Goal: Contribute content: Contribute content

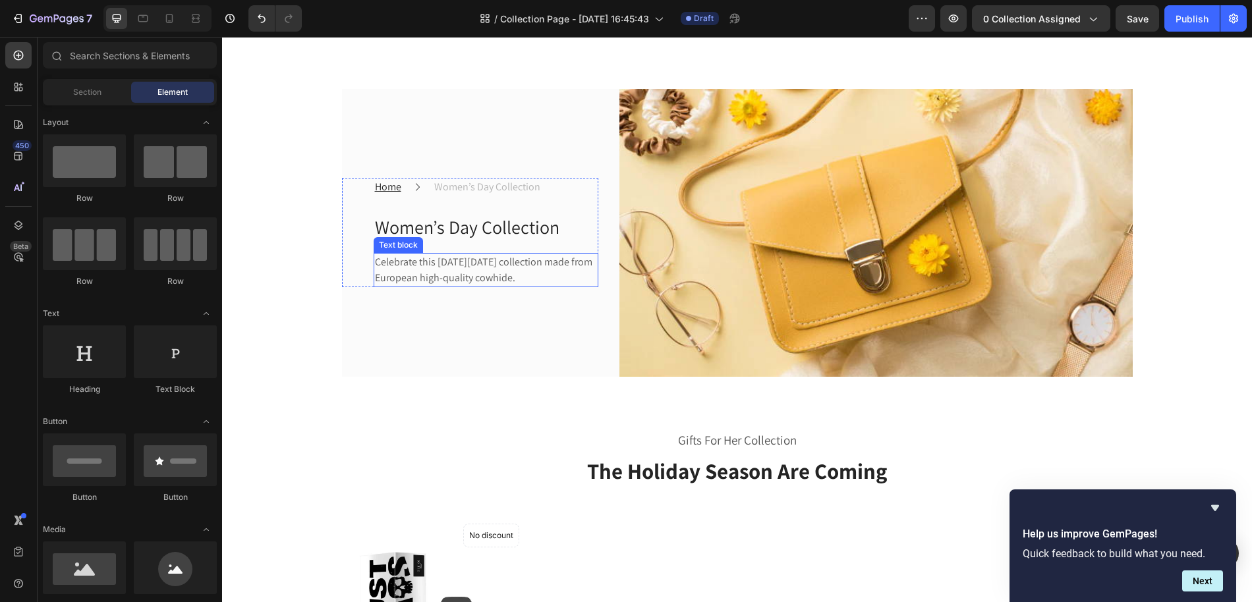
scroll to position [60, 0]
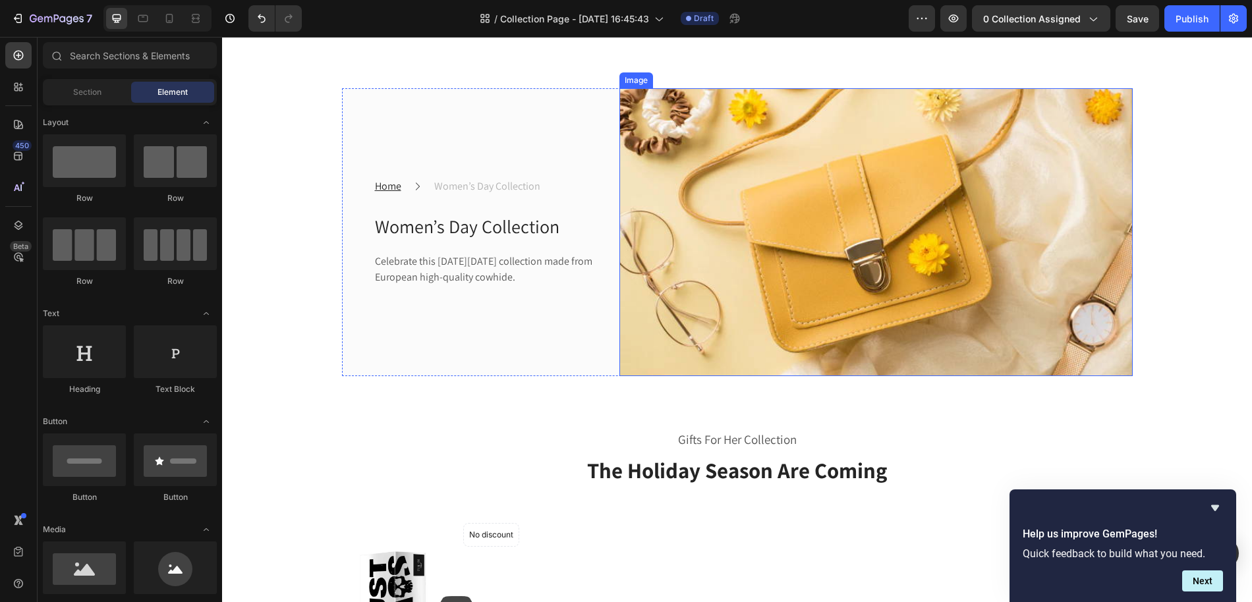
click at [857, 217] on img at bounding box center [875, 232] width 513 height 288
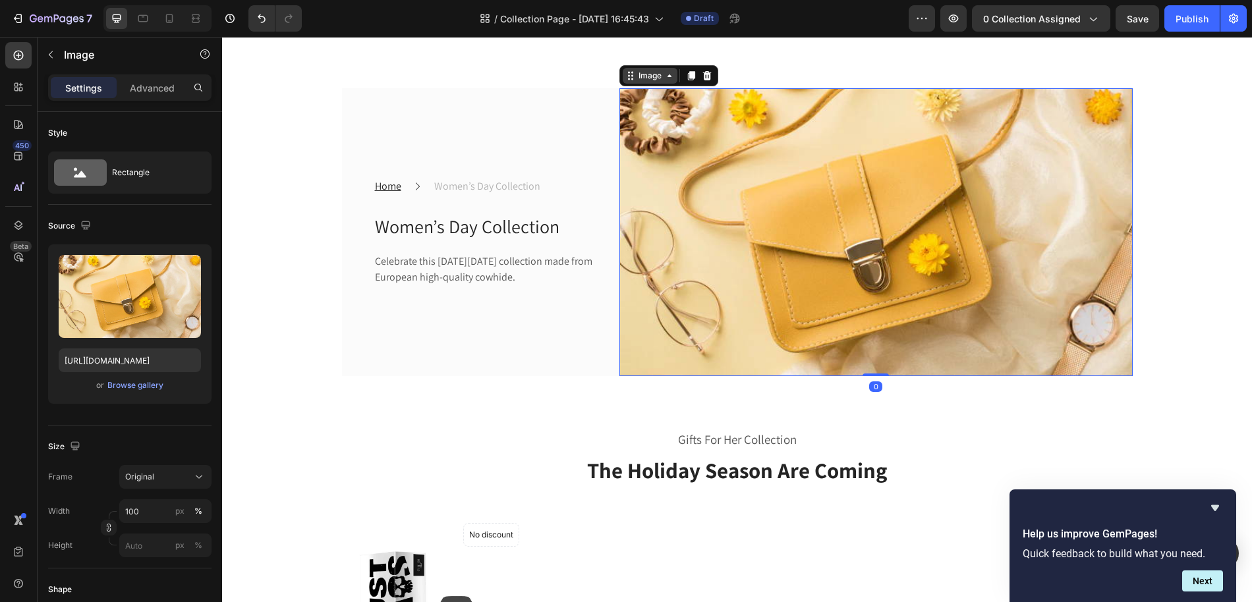
click at [666, 82] on div "Image" at bounding box center [649, 76] width 55 height 16
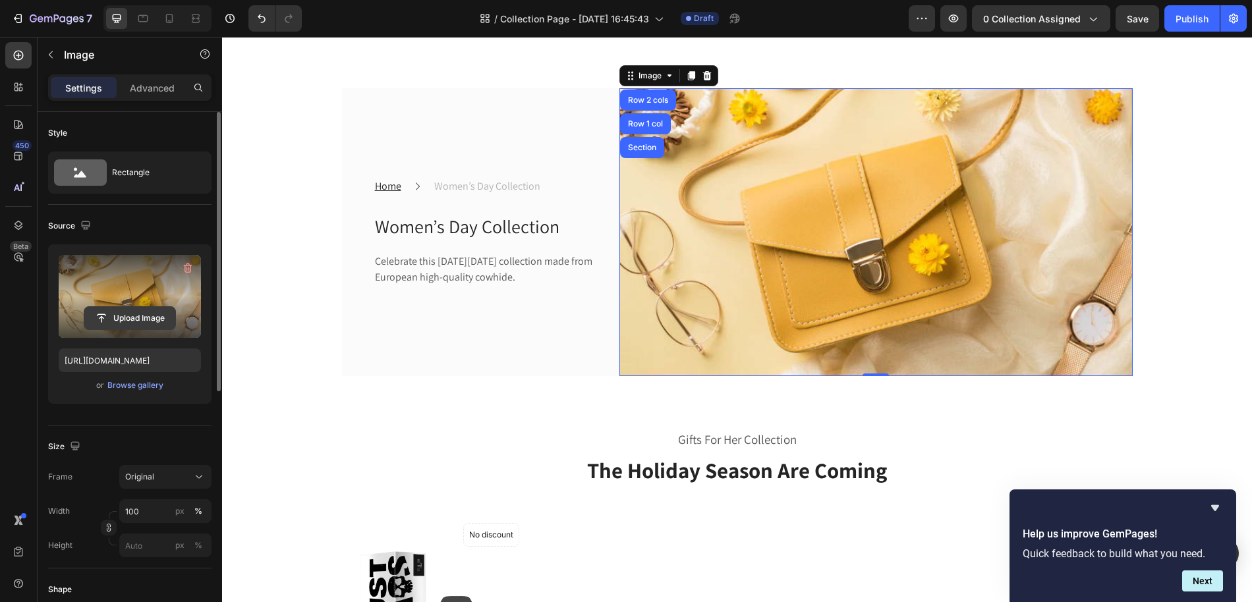
click at [140, 313] on input "file" at bounding box center [129, 318] width 91 height 22
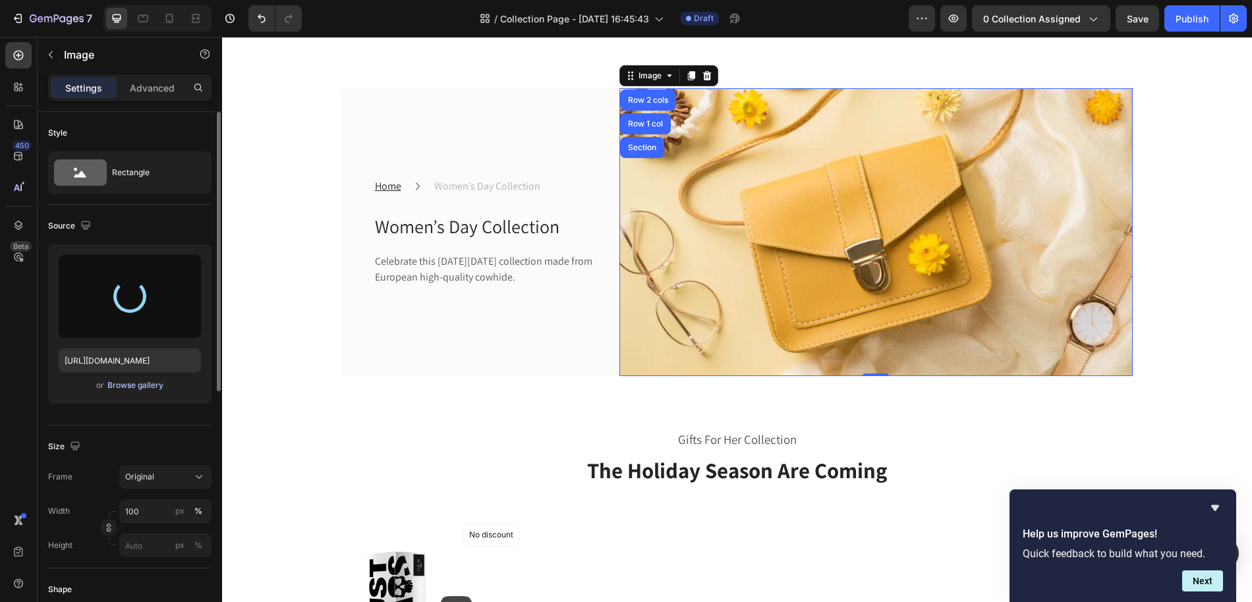
click at [133, 387] on div "Browse gallery" at bounding box center [135, 385] width 56 height 12
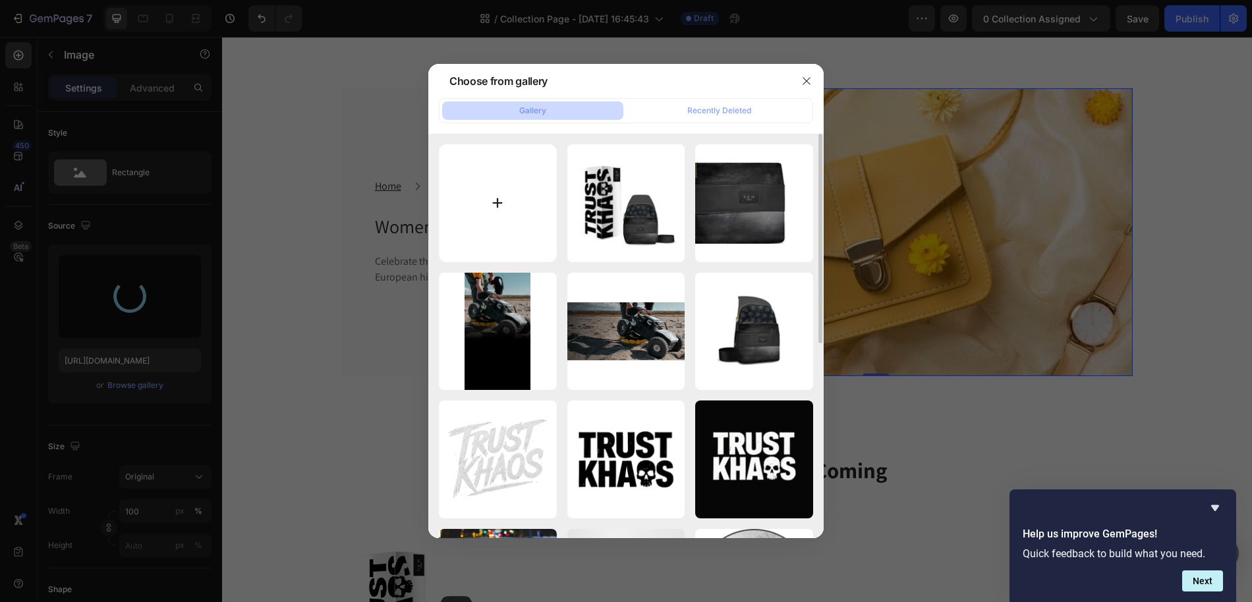
click at [472, 207] on input "file" at bounding box center [498, 203] width 118 height 118
type input "[URL][DOMAIN_NAME]"
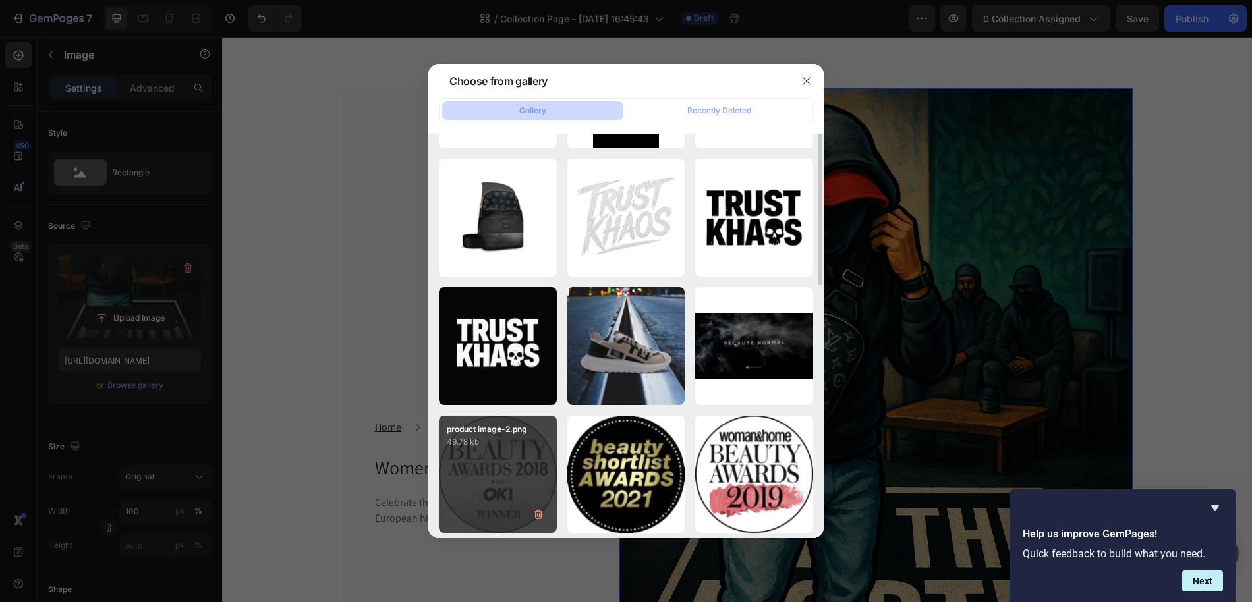
scroll to position [0, 0]
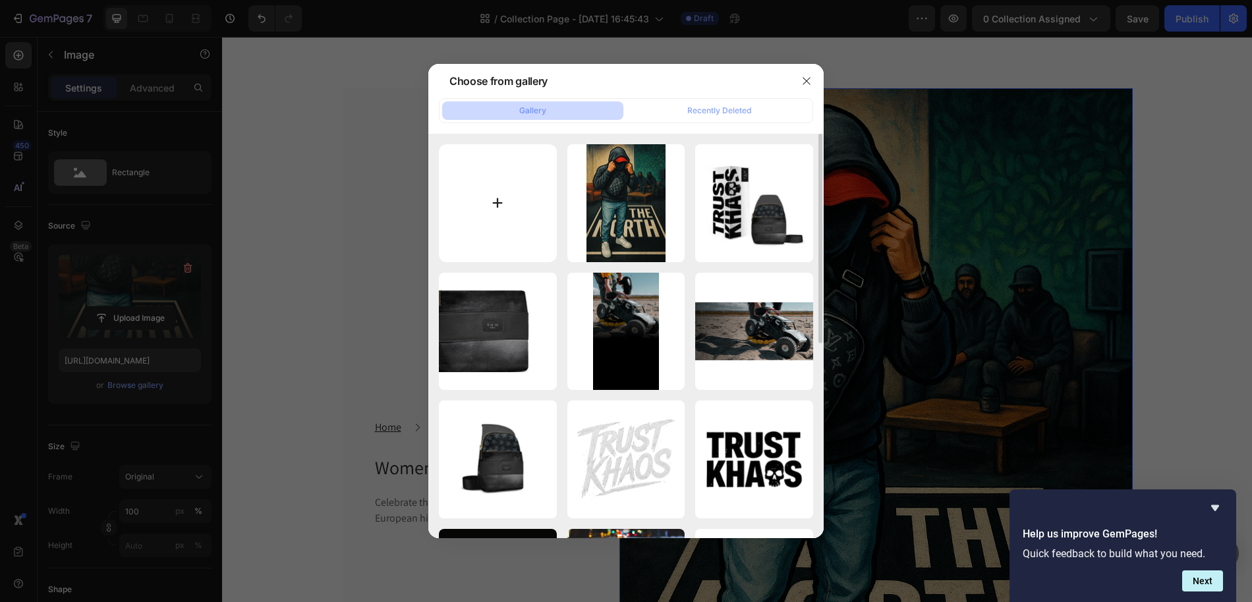
click at [528, 198] on input "file" at bounding box center [498, 203] width 118 height 118
type input "C:\fakepath\EAE3B6FF-4D36-4741-AA84-B9717BD3A5A9.png"
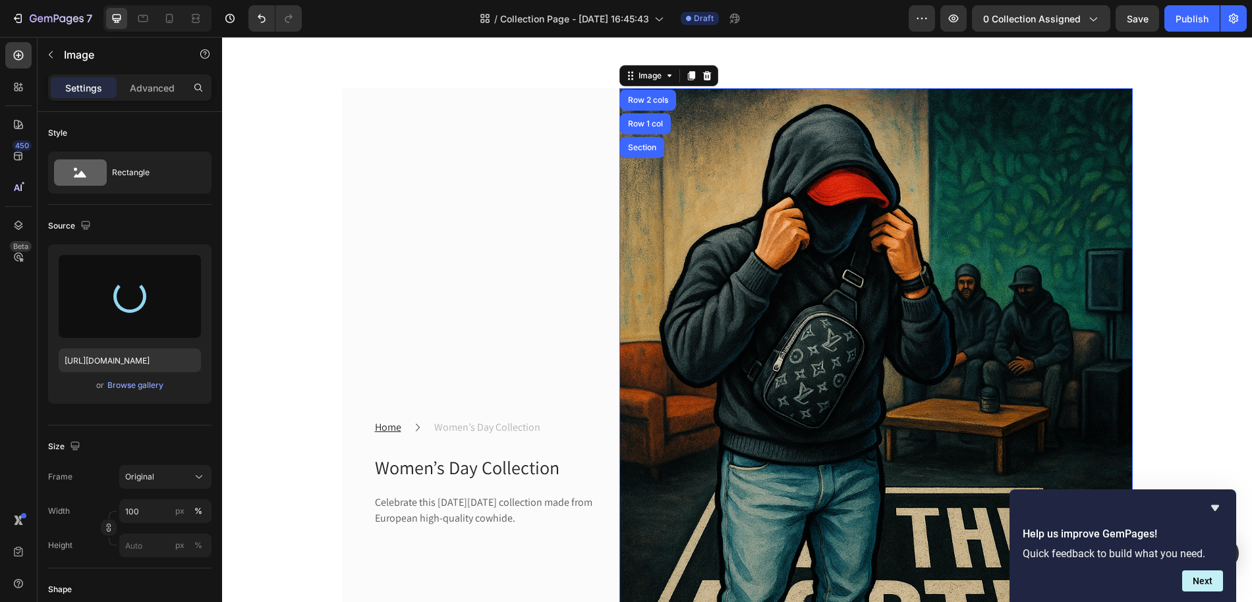
type input "[URL][DOMAIN_NAME]"
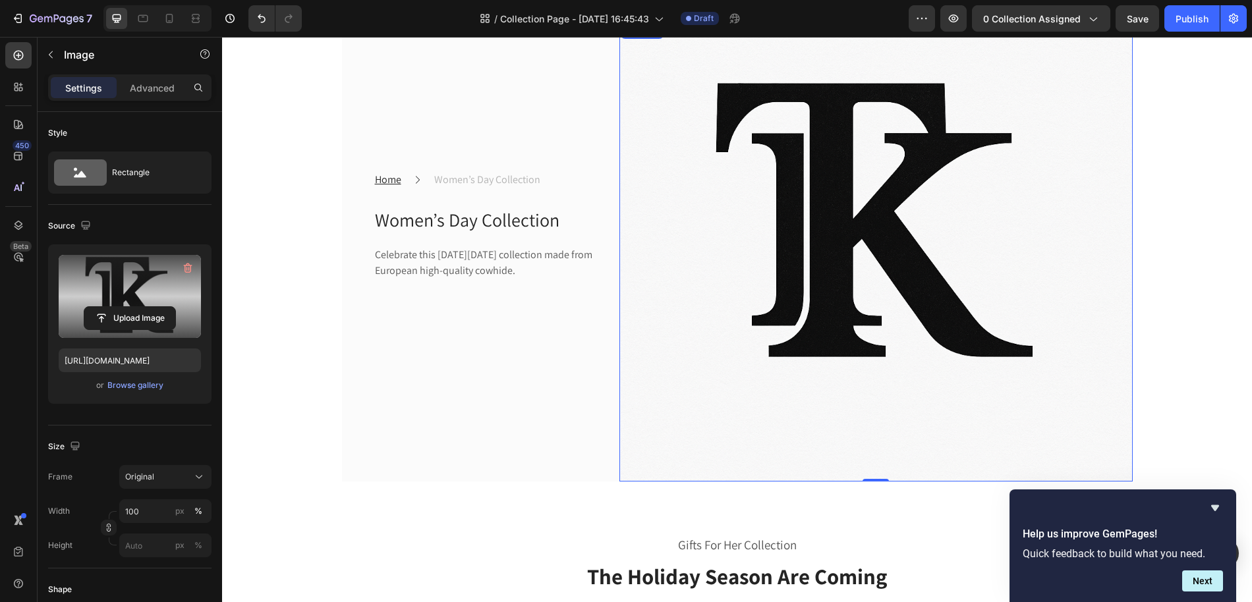
scroll to position [264, 0]
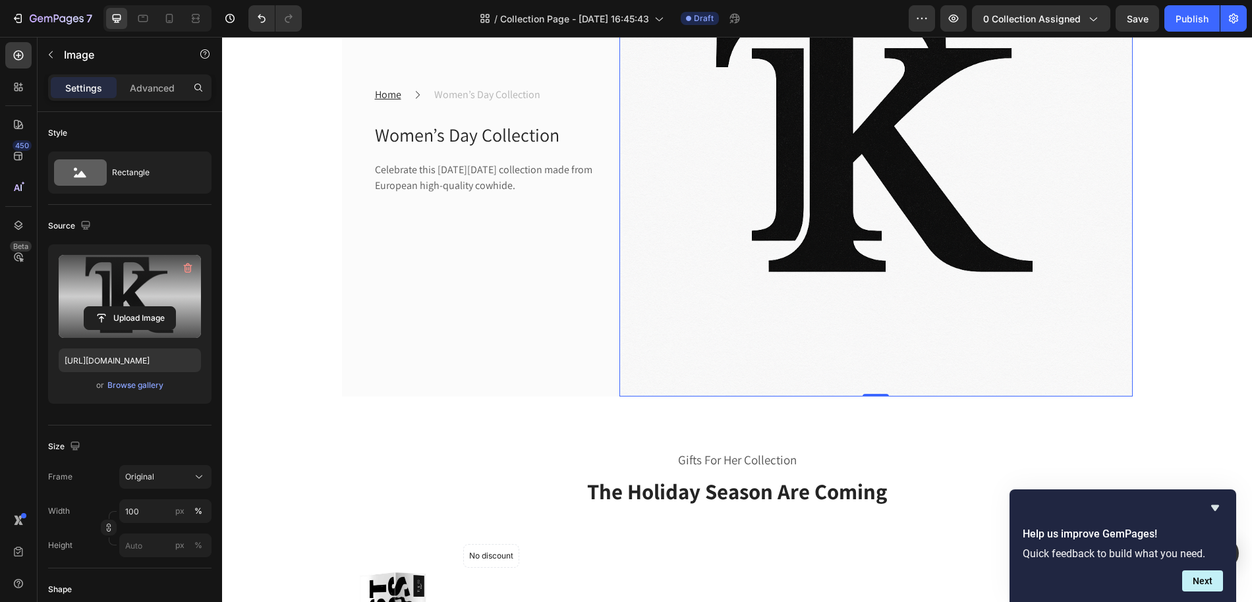
click at [790, 319] on img at bounding box center [875, 140] width 513 height 513
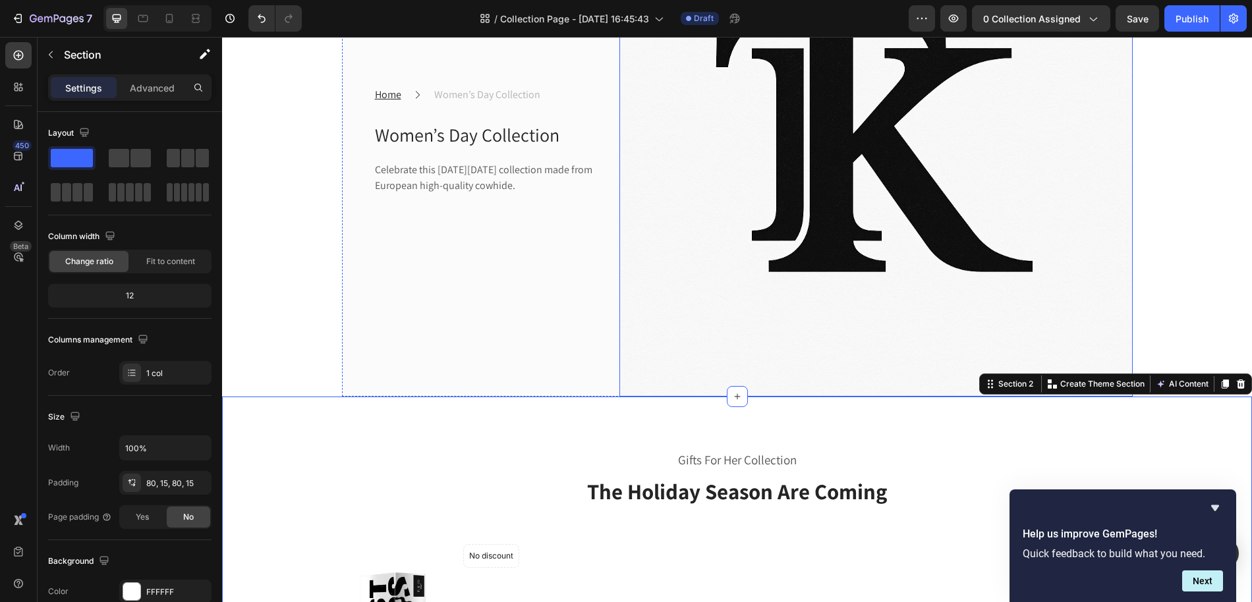
click at [881, 386] on img at bounding box center [875, 140] width 513 height 513
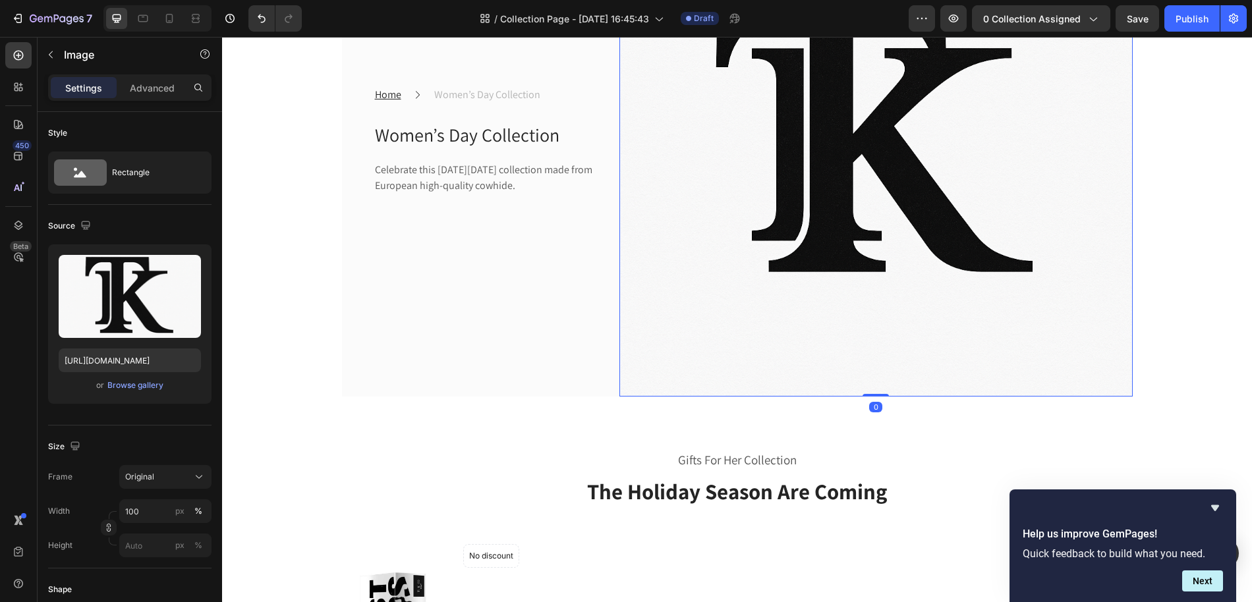
drag, startPoint x: 878, startPoint y: 395, endPoint x: 881, endPoint y: 403, distance: 8.3
click at [874, 365] on div "Image 0" at bounding box center [875, 140] width 513 height 513
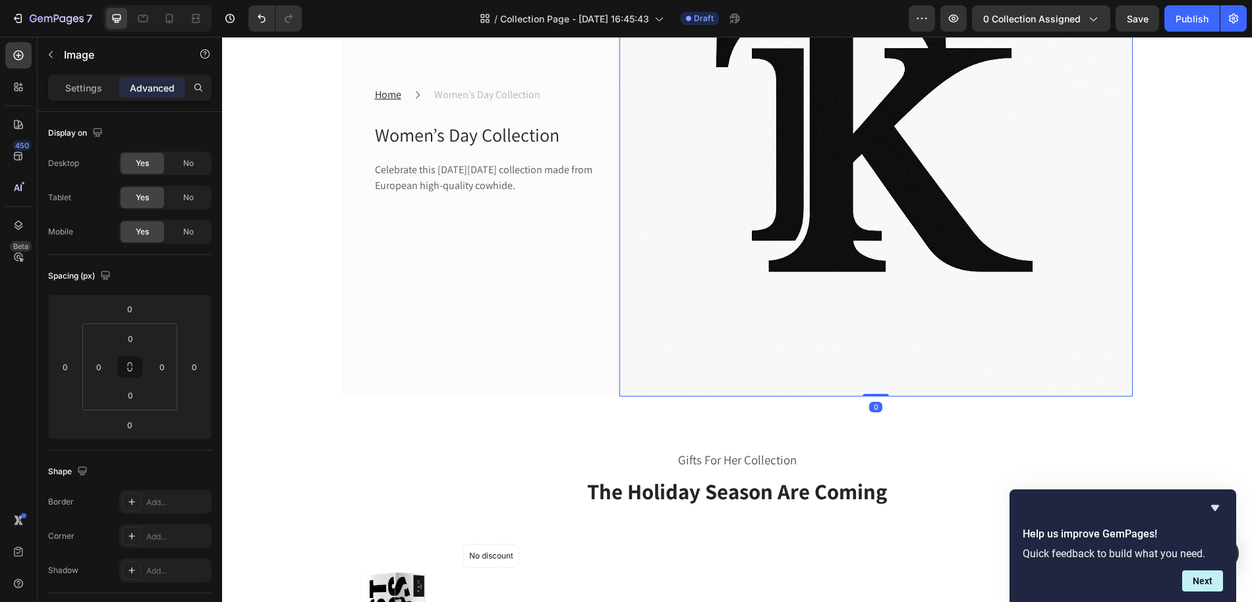
drag, startPoint x: 881, startPoint y: 395, endPoint x: 876, endPoint y: 369, distance: 26.2
click at [876, 369] on div "Image 0" at bounding box center [875, 140] width 513 height 513
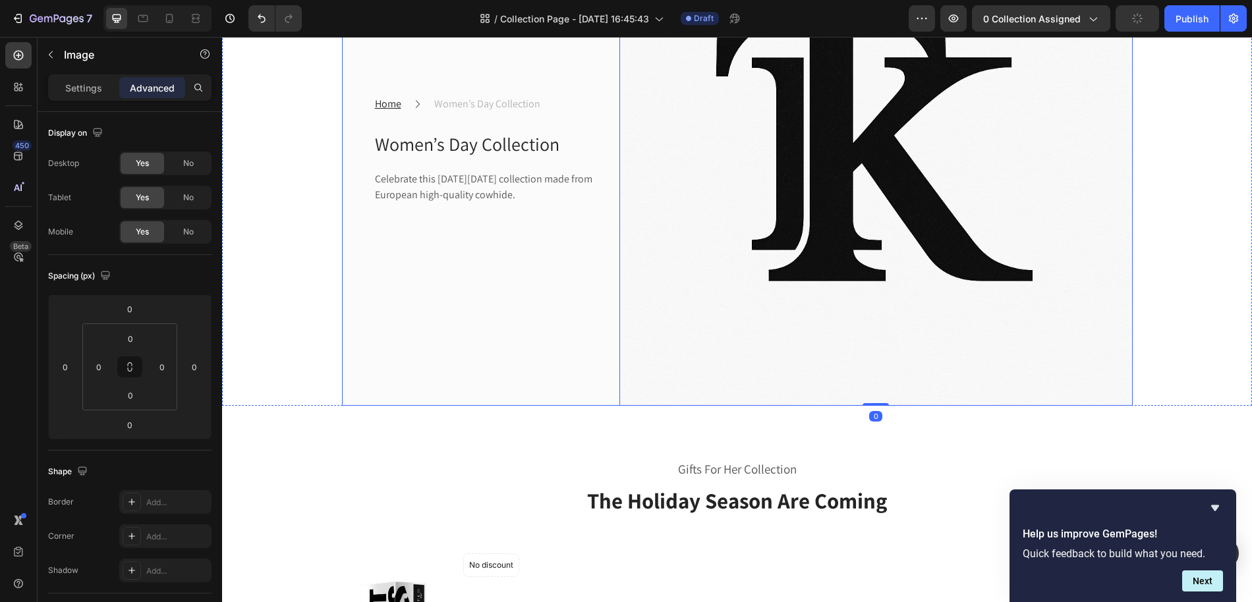
scroll to position [254, 0]
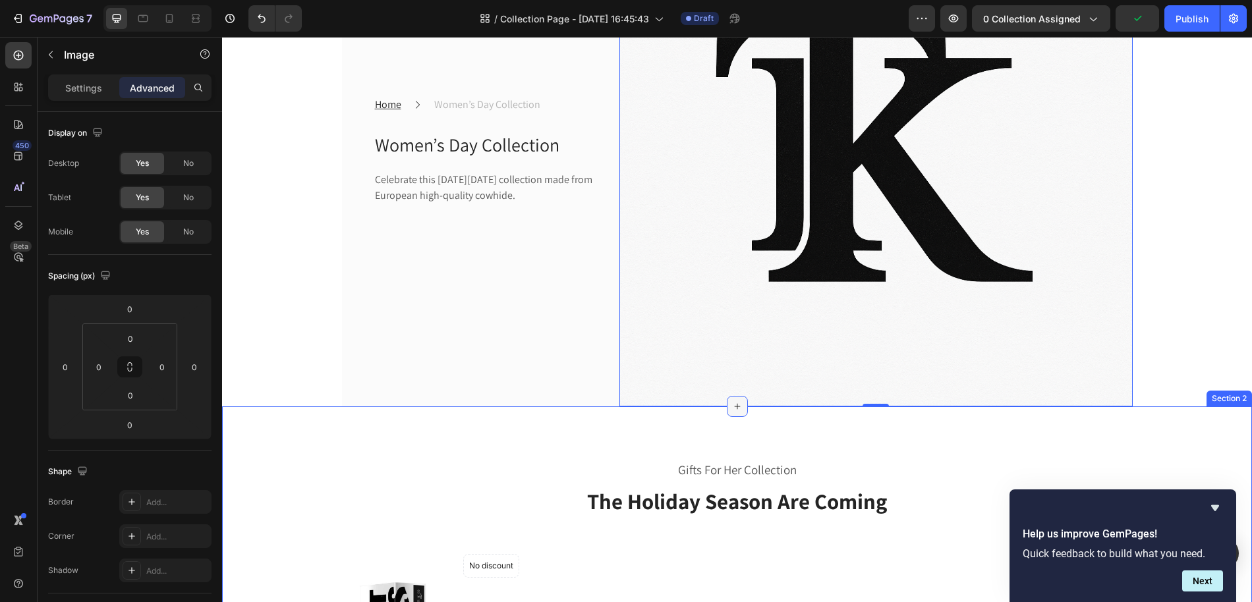
click at [744, 410] on div at bounding box center [737, 406] width 21 height 21
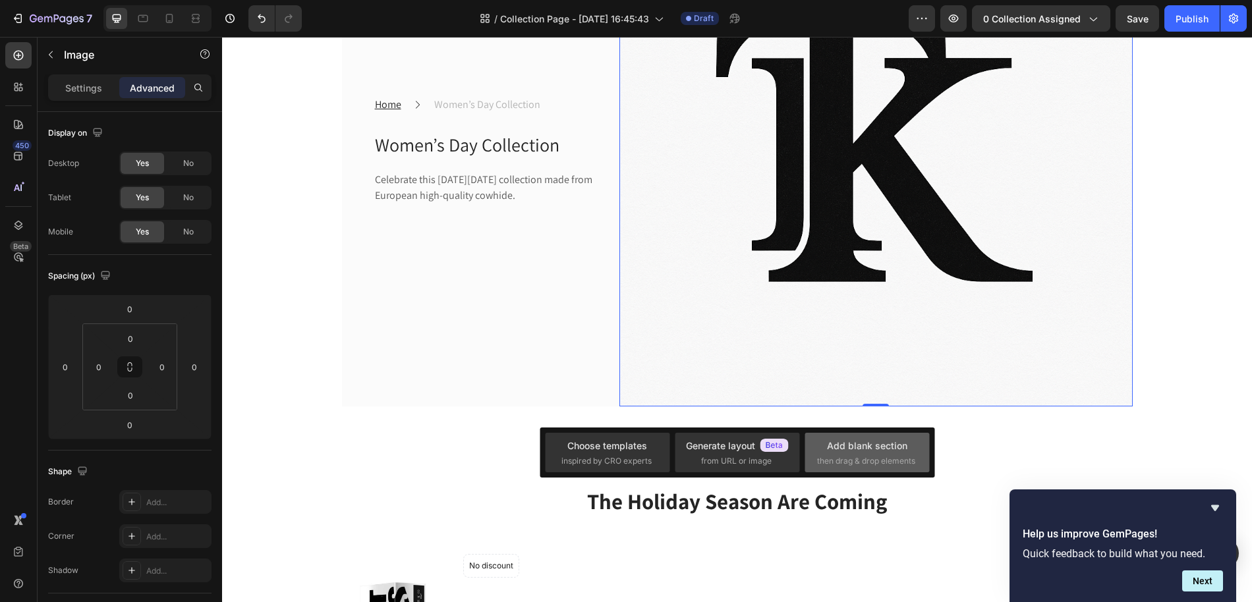
click at [850, 451] on div "Add blank section" at bounding box center [867, 446] width 80 height 14
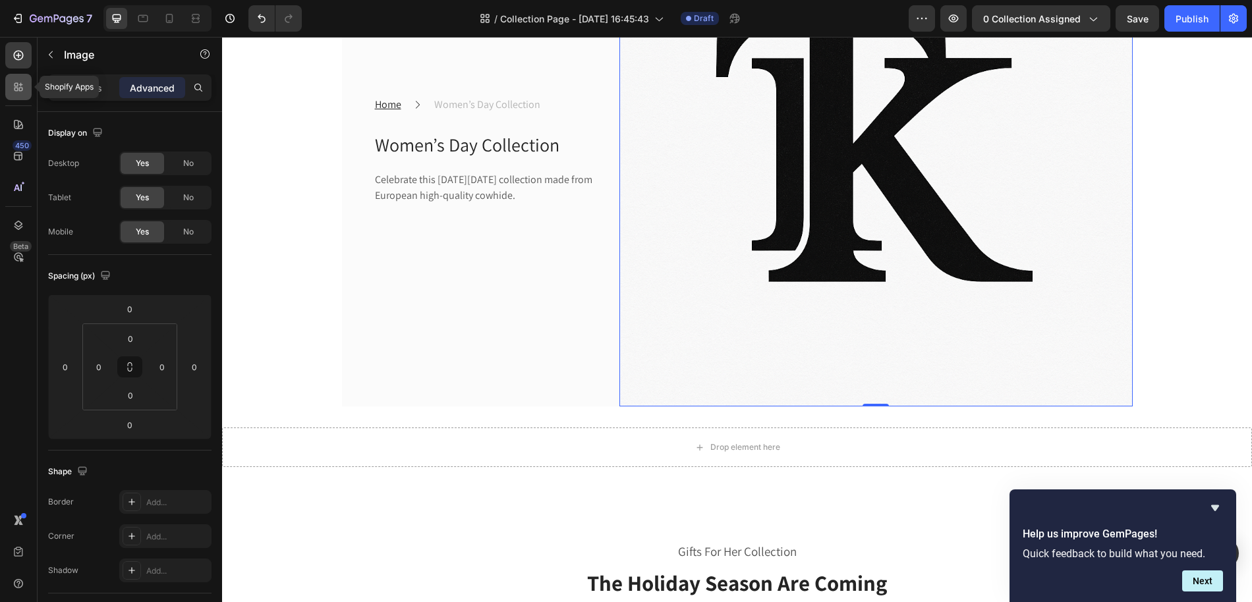
click at [26, 87] on div at bounding box center [18, 87] width 26 height 26
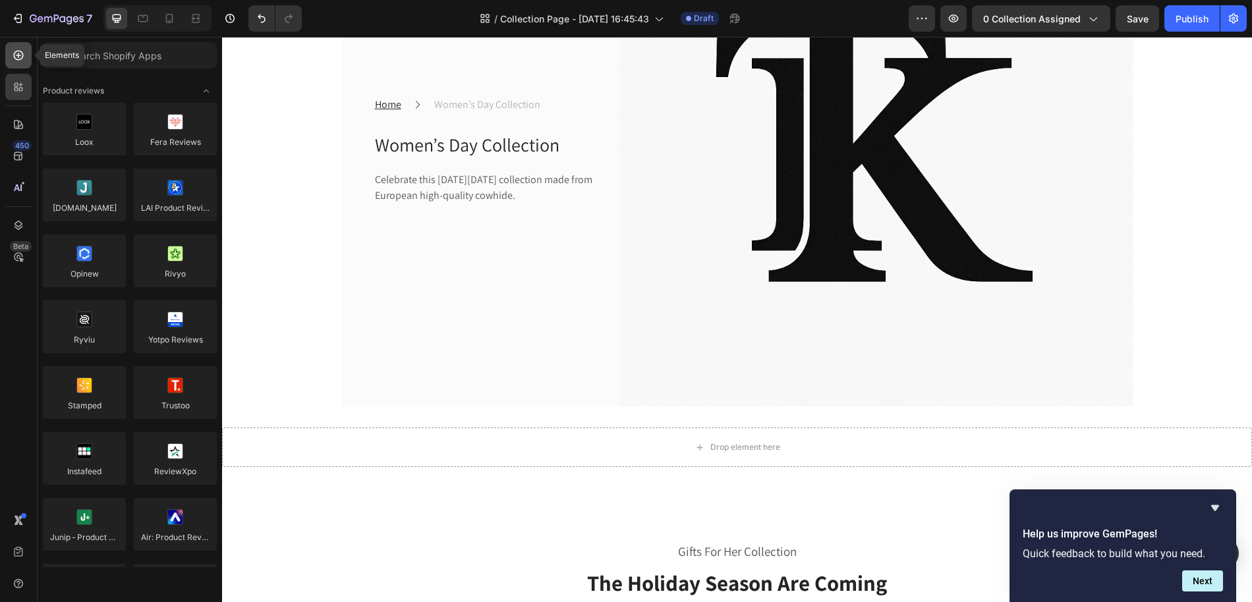
click at [9, 57] on div at bounding box center [18, 55] width 26 height 26
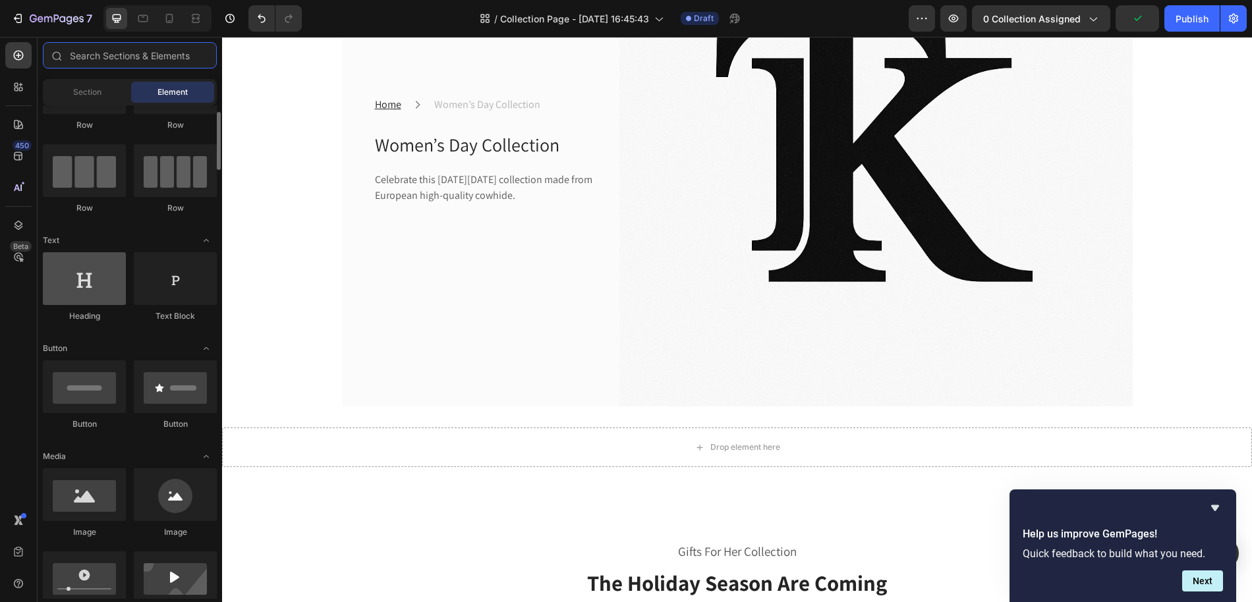
scroll to position [75, 0]
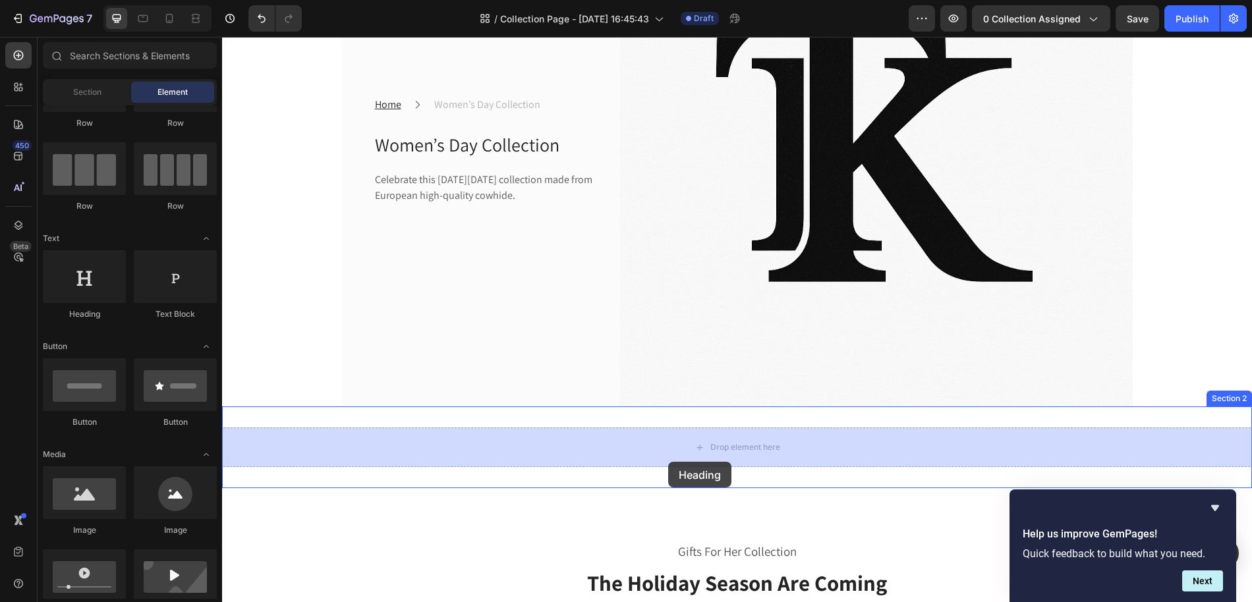
drag, startPoint x: 281, startPoint y: 318, endPoint x: 666, endPoint y: 459, distance: 409.7
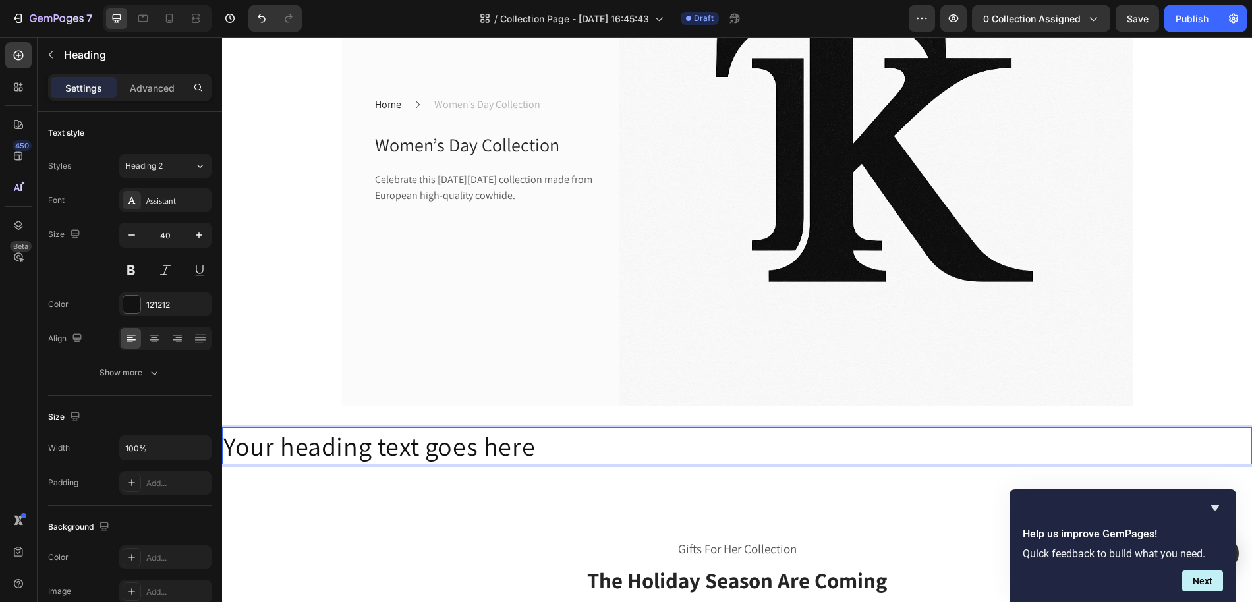
click at [456, 435] on h2 "Your heading text goes here" at bounding box center [737, 445] width 1030 height 37
click at [456, 439] on p "Your heading text goes here" at bounding box center [736, 446] width 1027 height 34
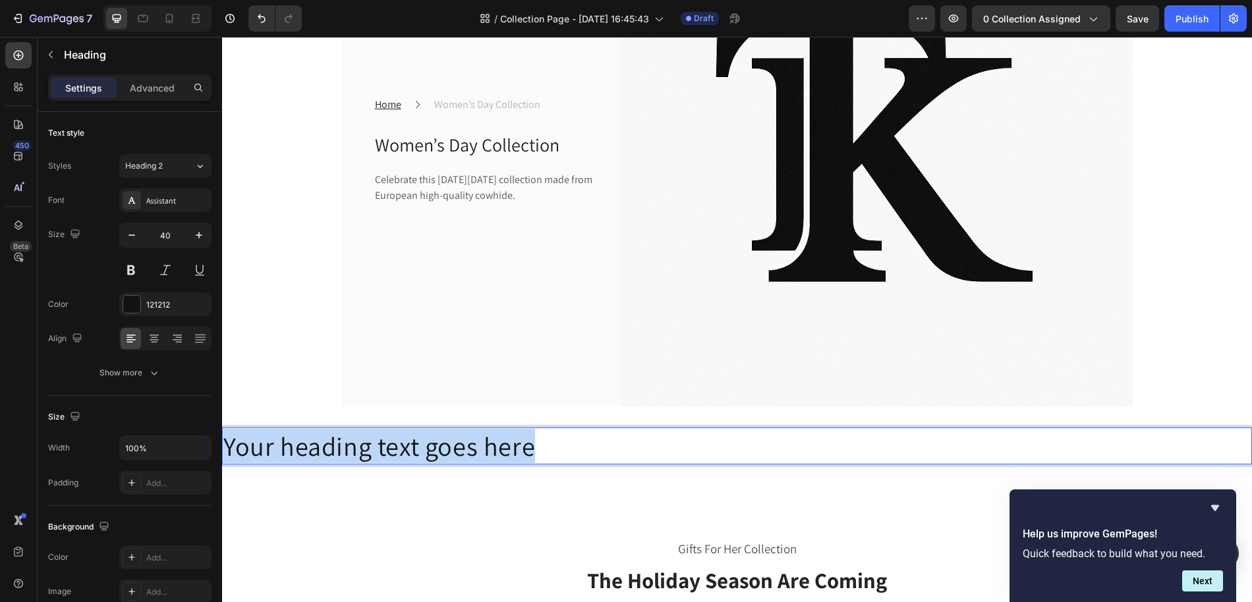
click at [456, 439] on p "Your heading text goes here" at bounding box center [736, 446] width 1027 height 34
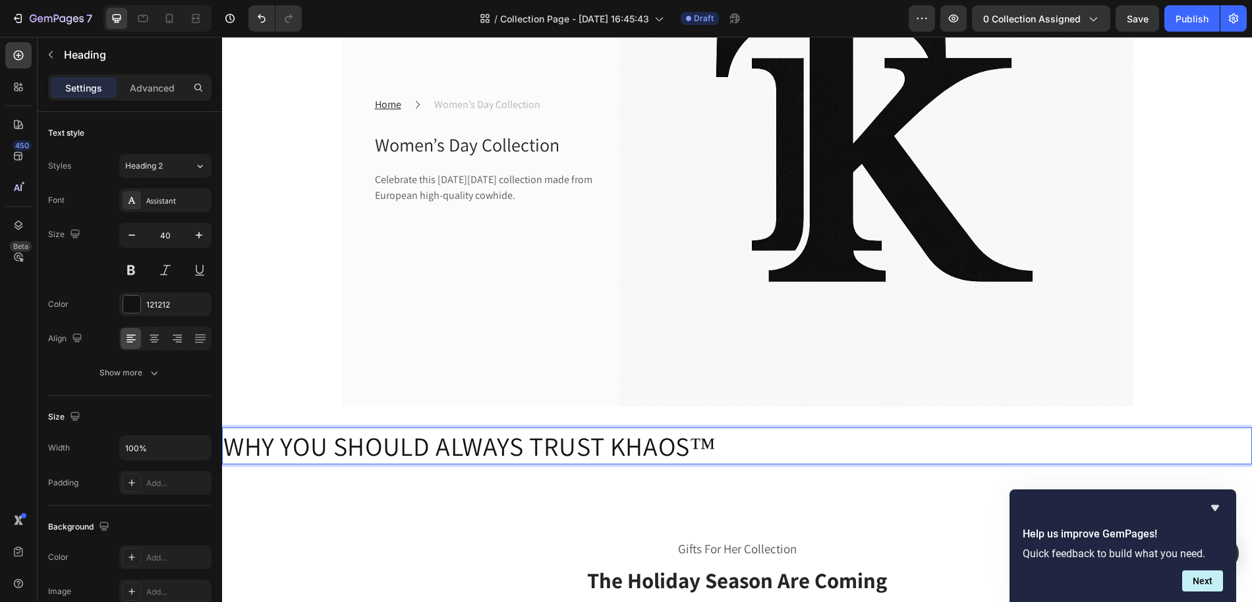
click at [532, 442] on p "WHY YOU SHOULD ALWAYS TRUST KHAOS™" at bounding box center [736, 446] width 1027 height 34
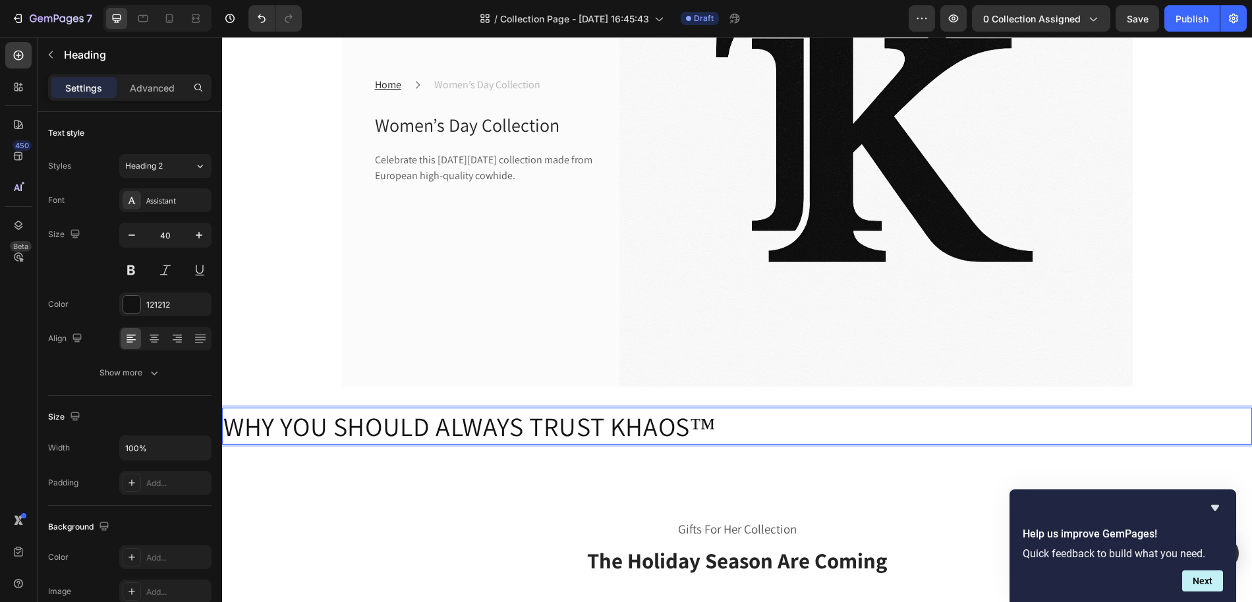
scroll to position [275, 0]
click at [1220, 507] on icon "Hide survey" at bounding box center [1215, 508] width 16 height 16
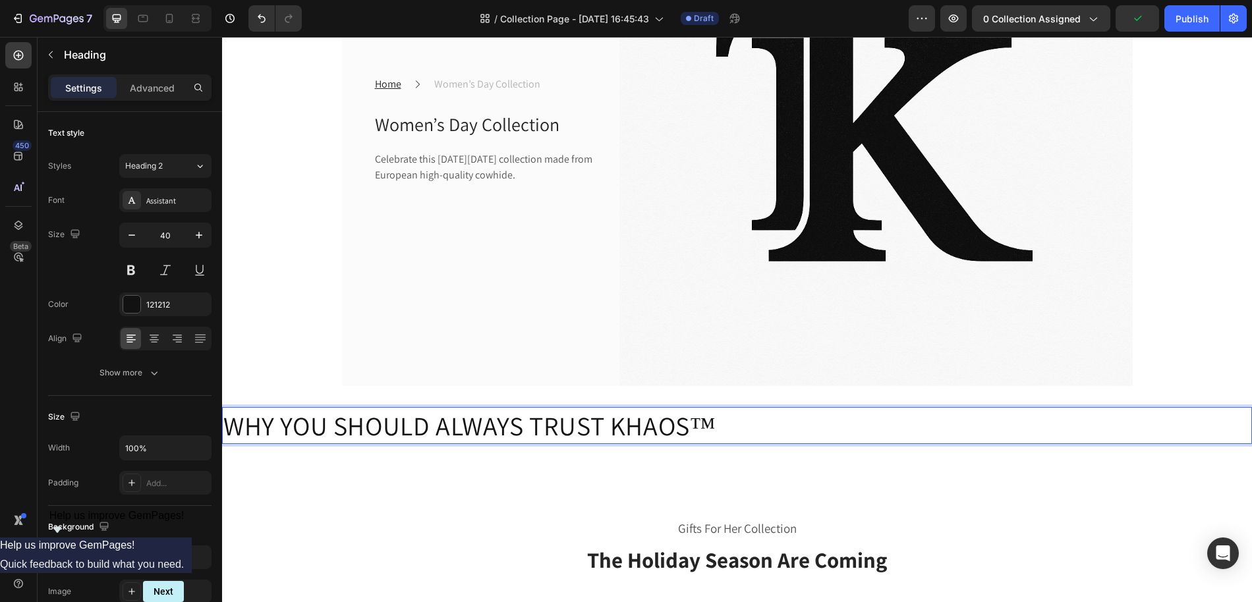
click at [879, 431] on p "WHY YOU SHOULD ALWAYS TRUST KHAOS™" at bounding box center [736, 425] width 1027 height 34
click at [748, 412] on p "WHY YOU SHOULD ALWAYS TRUST KHAOS™" at bounding box center [736, 425] width 1027 height 34
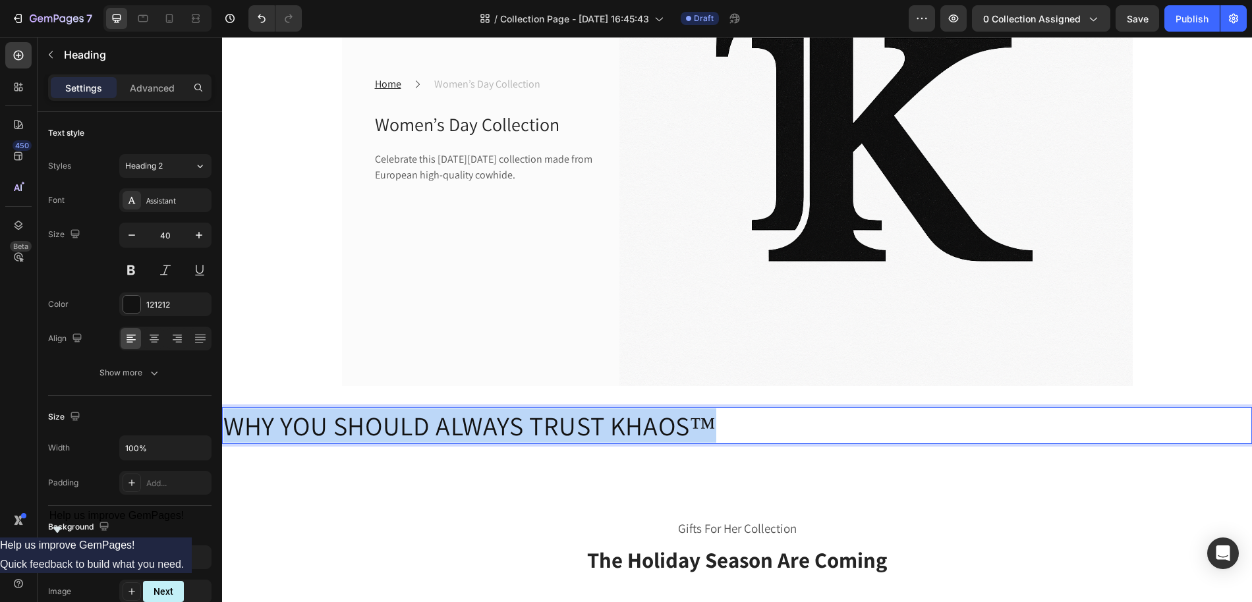
click at [748, 412] on p "WHY YOU SHOULD ALWAYS TRUST KHAOS™" at bounding box center [736, 425] width 1027 height 34
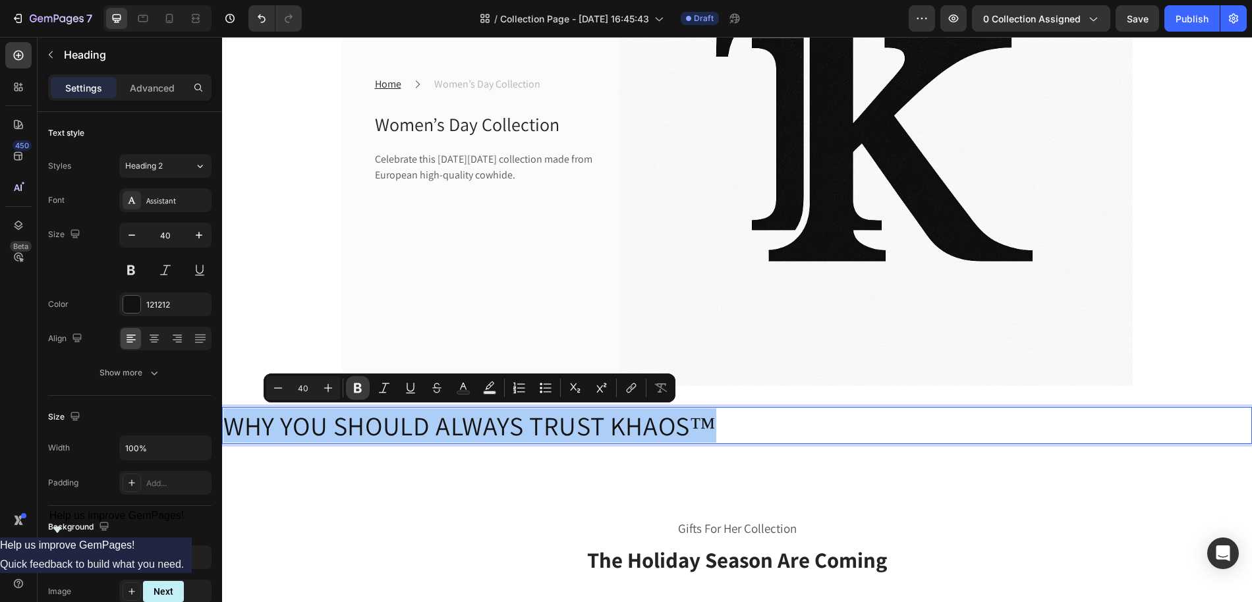
click at [354, 382] on icon "Editor contextual toolbar" at bounding box center [357, 387] width 13 height 13
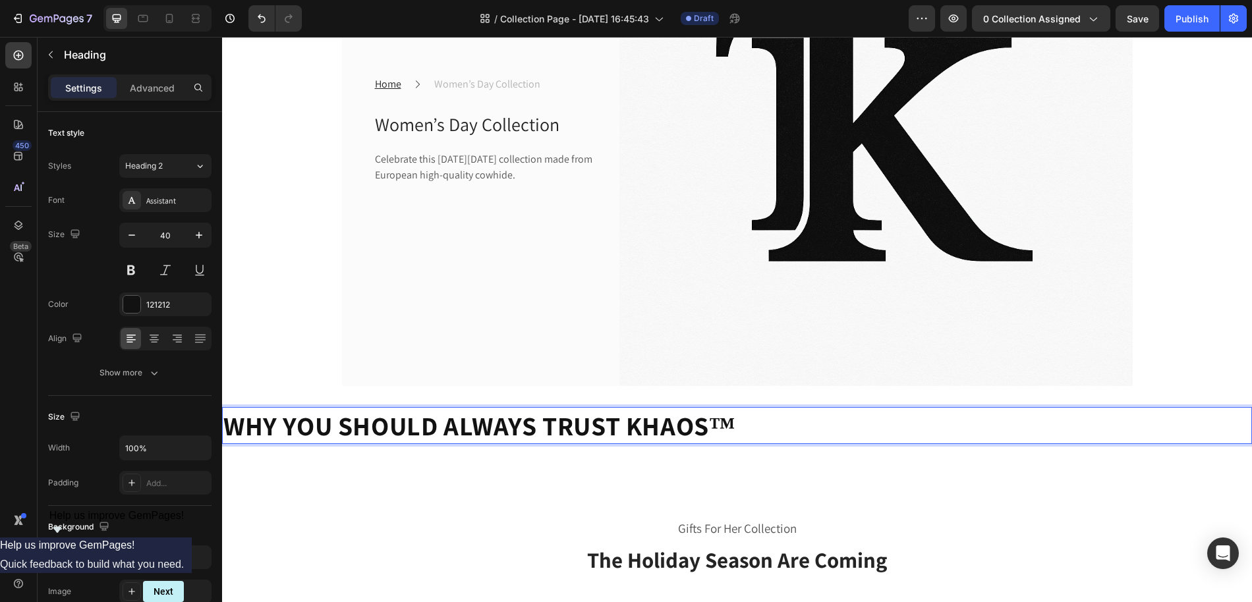
click at [449, 420] on strong "WHY YOU SHOULD ALWAYS TRUST KHAOS™" at bounding box center [479, 425] width 512 height 34
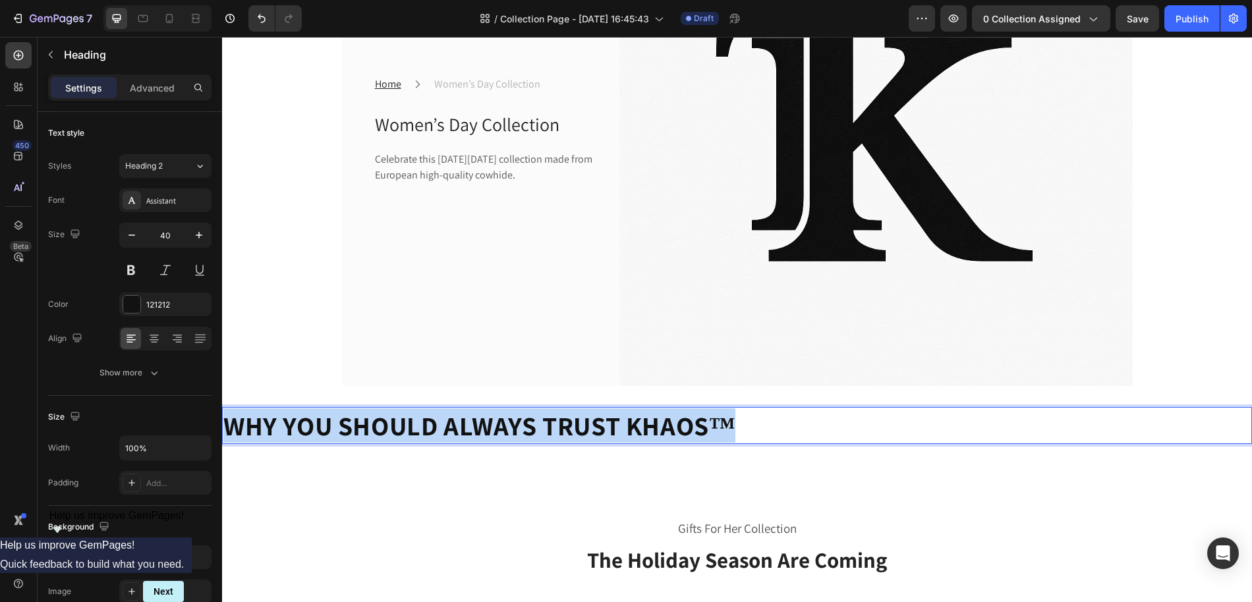
click at [449, 420] on strong "WHY YOU SHOULD ALWAYS TRUST KHAOS™" at bounding box center [479, 425] width 512 height 34
click at [516, 420] on strong "WHY YOU SHOULD ALWAYS TRUST KHAOS™" at bounding box center [479, 425] width 512 height 34
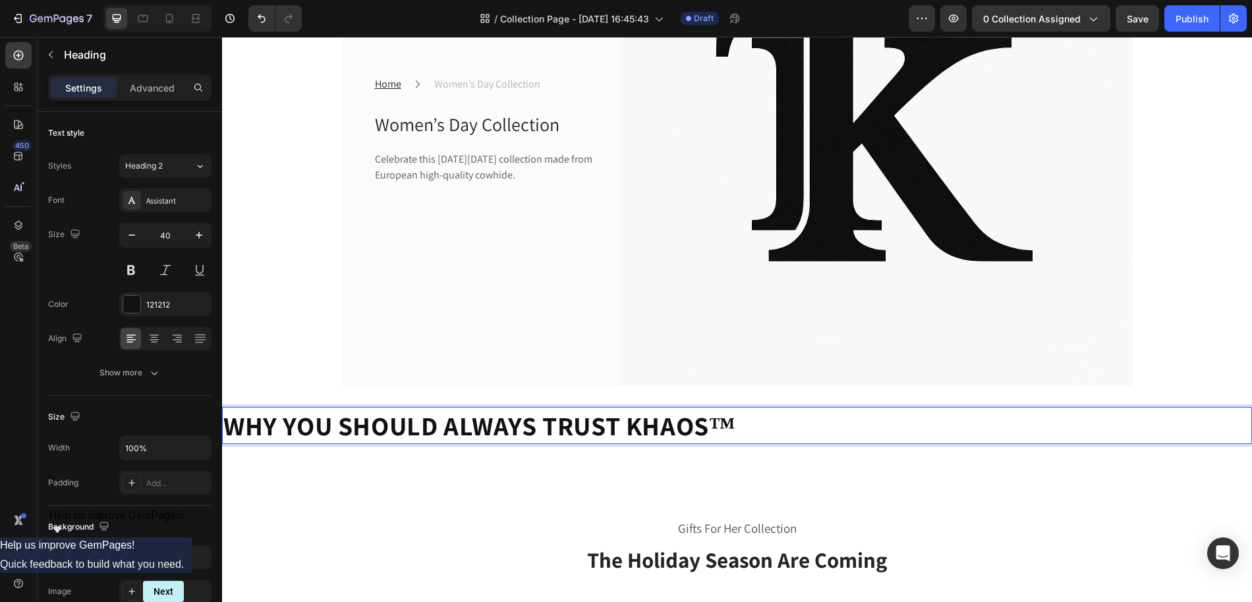
click at [747, 440] on p "WHY YOU SHOULD ALWAYS TRUST KHAOS™" at bounding box center [736, 425] width 1027 height 34
click at [746, 412] on p "WHY YOU SHOULD ALWAYS TRUST KHAOS™" at bounding box center [736, 425] width 1027 height 34
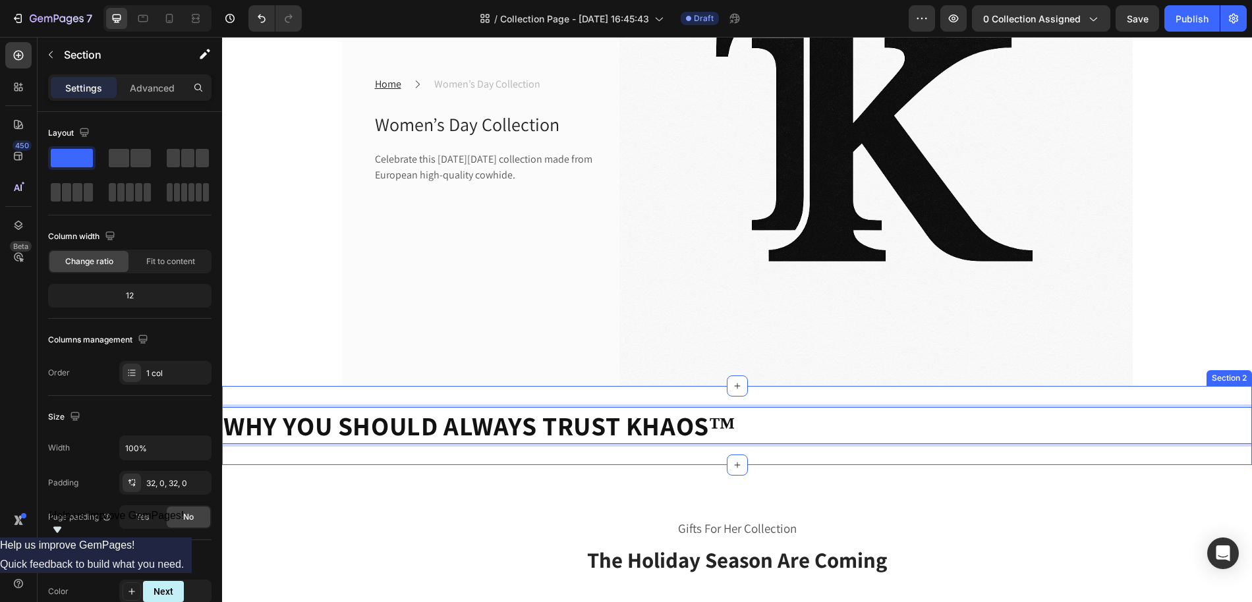
click at [738, 404] on div "WHY YOU SHOULD ALWAYS TRUST KHAOS™ Heading 0 Section 2" at bounding box center [737, 425] width 1030 height 79
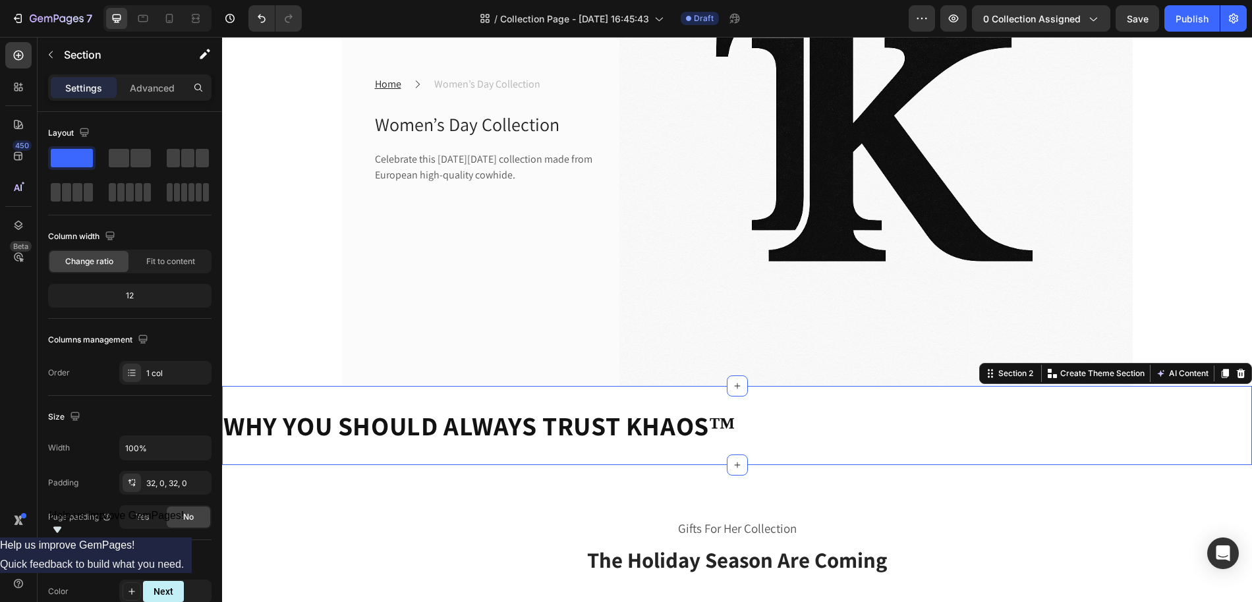
click at [655, 401] on div "⁠⁠⁠⁠⁠⁠⁠ WHY YOU SHOULD ALWAYS TRUST KHAOS™ Heading Section 2 You can create reu…" at bounding box center [737, 425] width 1030 height 79
click at [638, 427] on strong "WHY YOU SHOULD ALWAYS TRUST KHAOS™" at bounding box center [479, 425] width 512 height 34
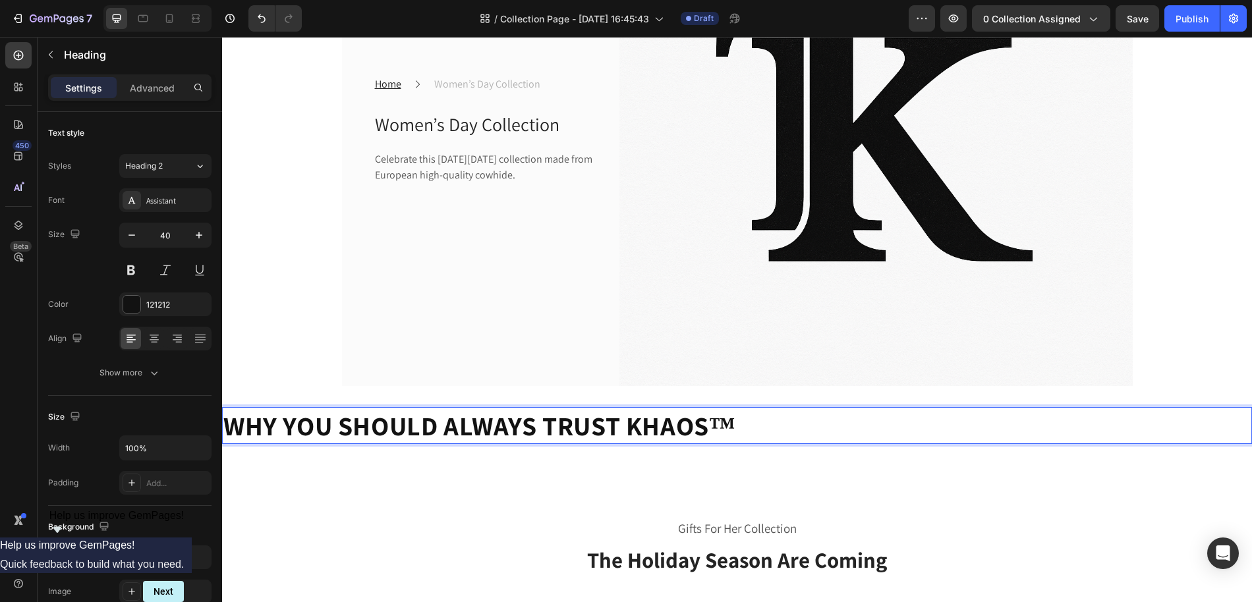
click at [638, 427] on strong "WHY YOU SHOULD ALWAYS TRUST KHAOS™" at bounding box center [479, 425] width 512 height 34
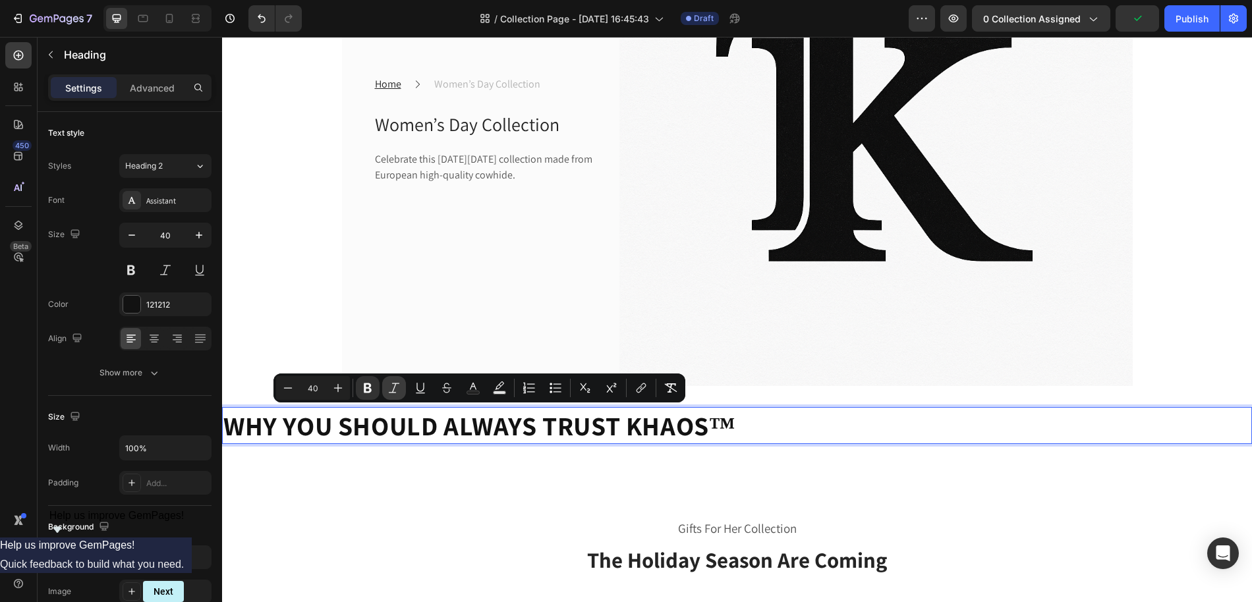
click at [395, 388] on icon "Editor contextual toolbar" at bounding box center [393, 387] width 13 height 13
click at [419, 390] on icon "Editor contextual toolbar" at bounding box center [420, 387] width 13 height 13
click at [553, 391] on icon "Editor contextual toolbar" at bounding box center [555, 387] width 13 height 13
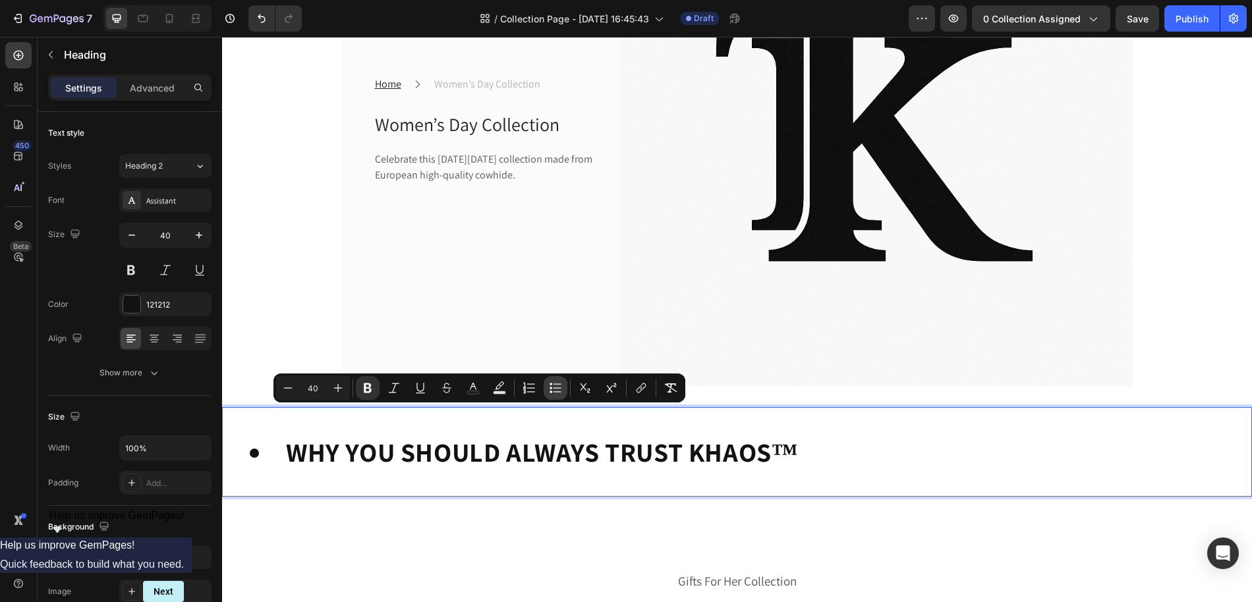
click at [553, 391] on icon "Editor contextual toolbar" at bounding box center [555, 387] width 13 height 13
type input "40"
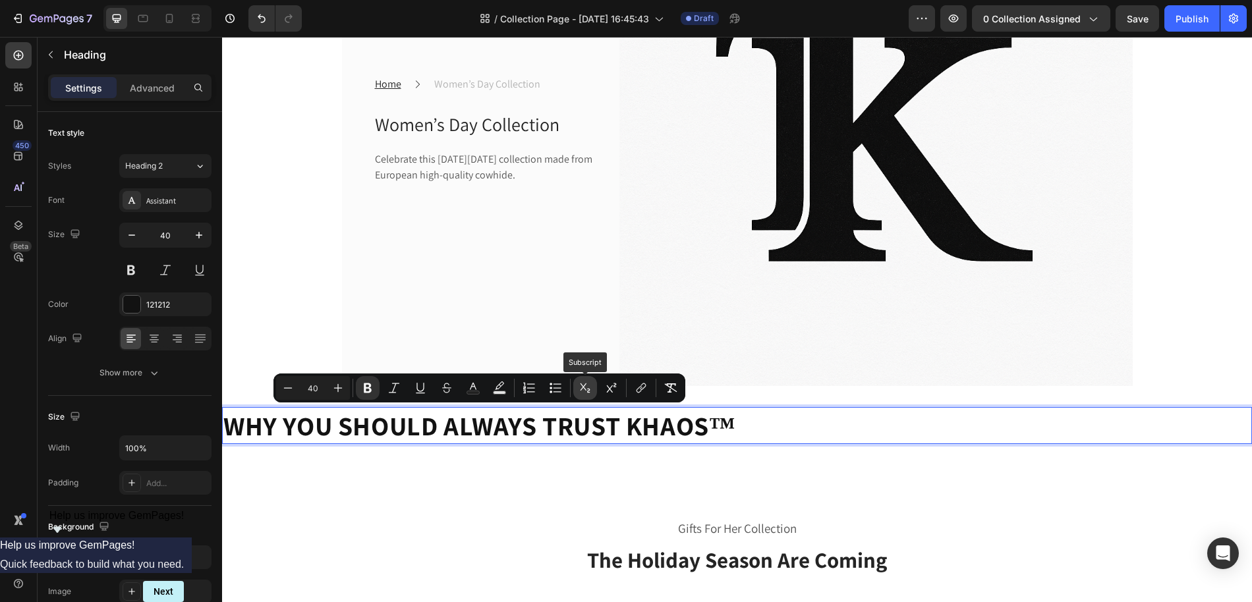
click at [588, 390] on icon "Editor contextual toolbar" at bounding box center [585, 387] width 10 height 9
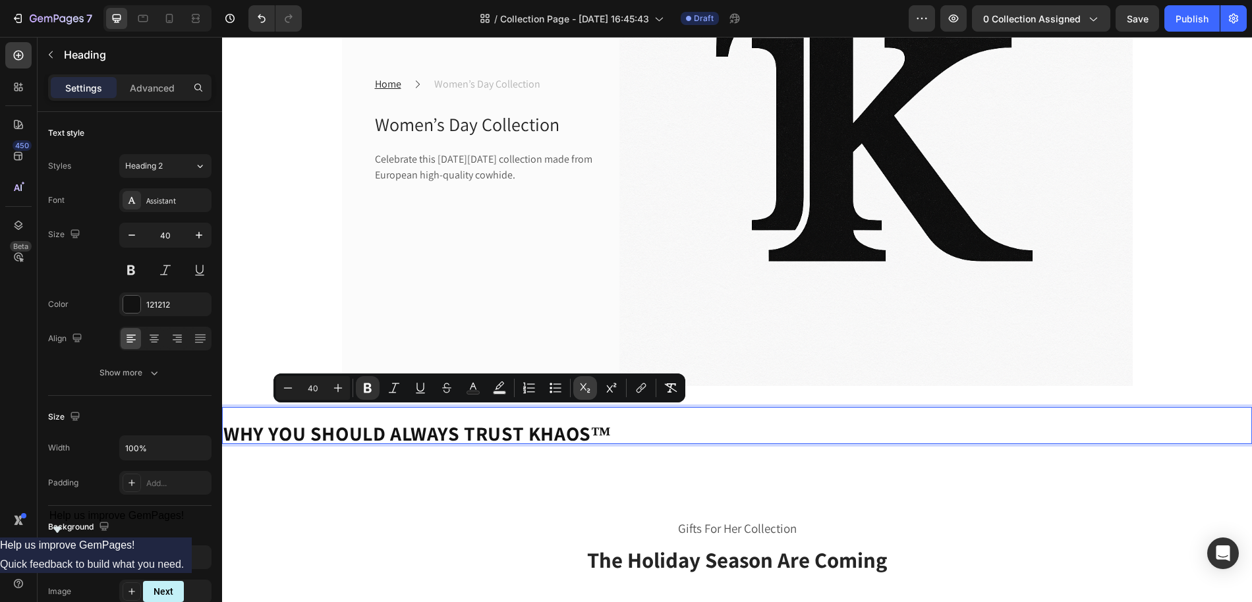
click at [588, 390] on icon "Editor contextual toolbar" at bounding box center [585, 387] width 10 height 9
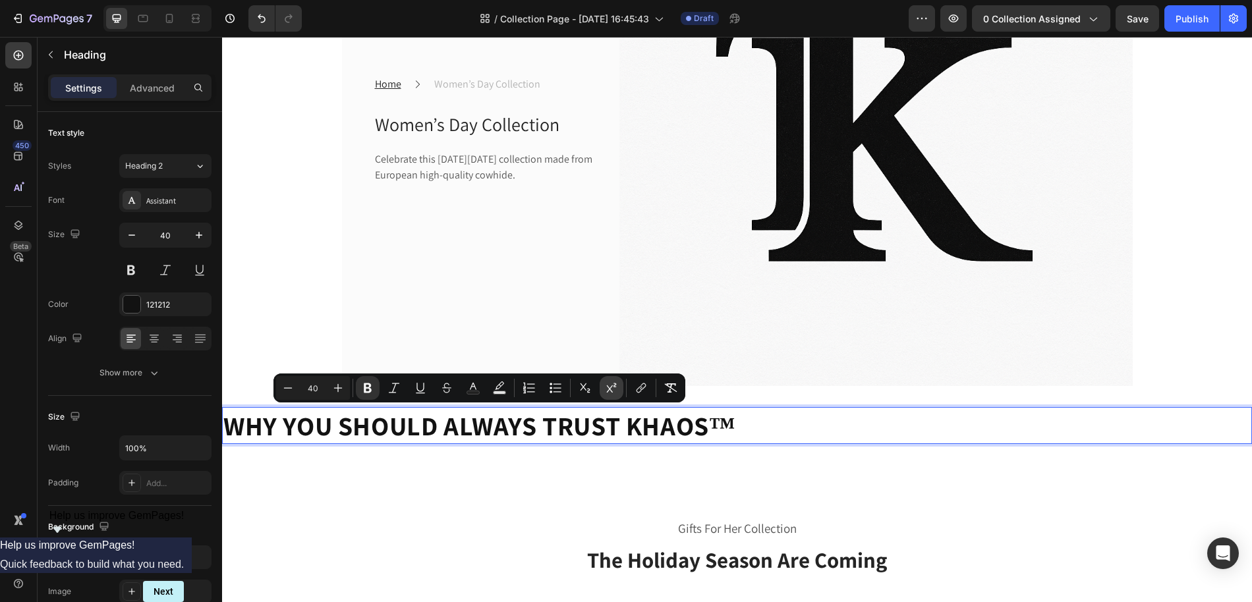
click at [606, 389] on icon "Editor contextual toolbar" at bounding box center [611, 387] width 13 height 13
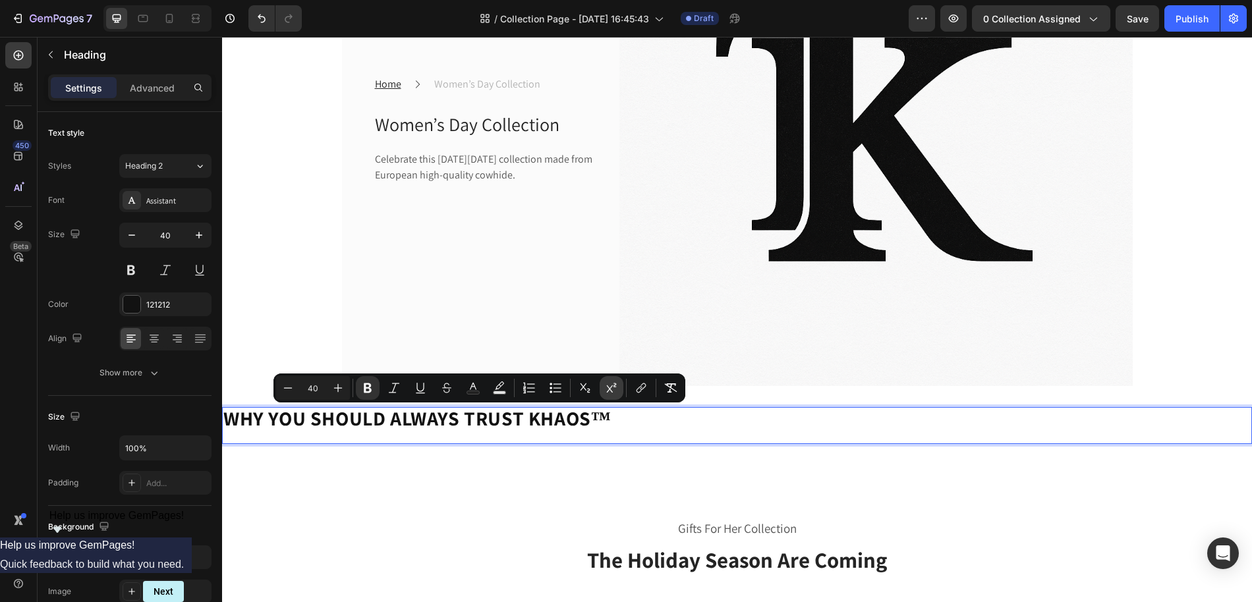
click at [606, 389] on icon "Editor contextual toolbar" at bounding box center [611, 387] width 13 height 13
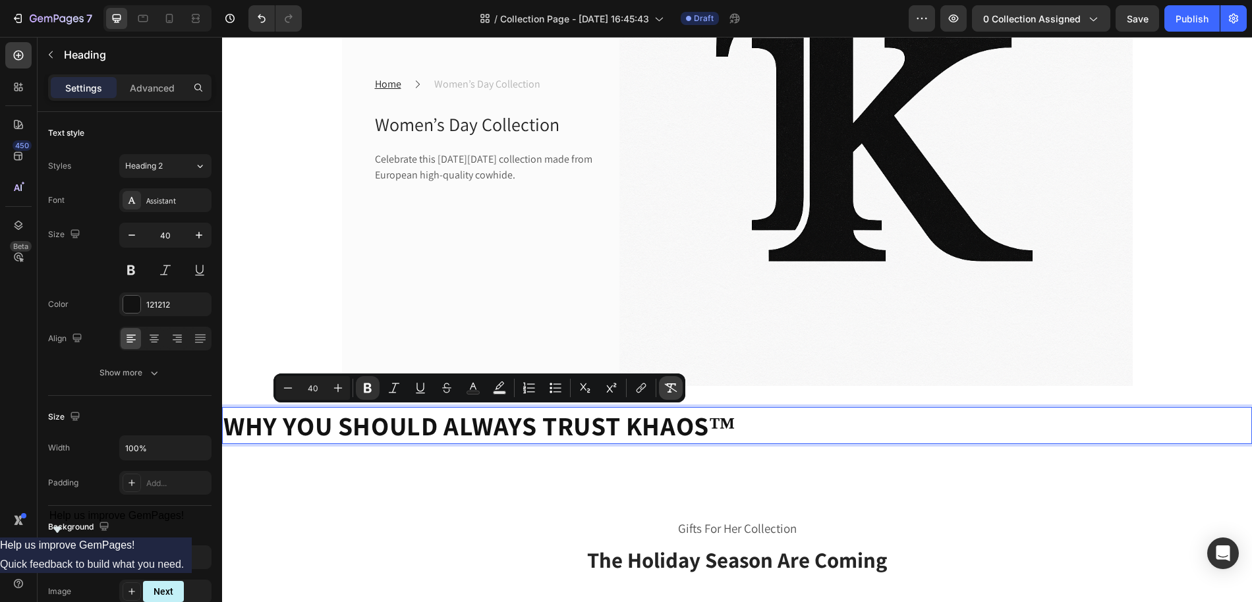
click at [675, 393] on icon "Editor contextual toolbar" at bounding box center [670, 387] width 13 height 13
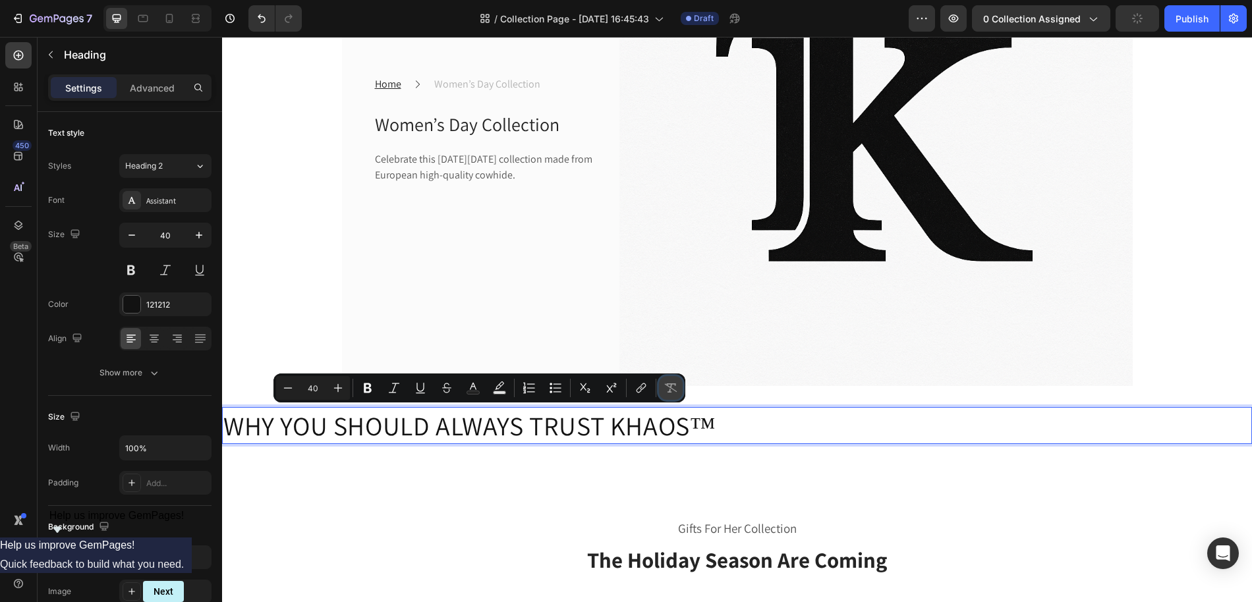
click at [675, 393] on icon "Editor contextual toolbar" at bounding box center [670, 387] width 13 height 13
click at [675, 389] on icon "Editor contextual toolbar" at bounding box center [670, 387] width 13 height 13
click at [367, 385] on icon "Editor contextual toolbar" at bounding box center [367, 387] width 13 height 13
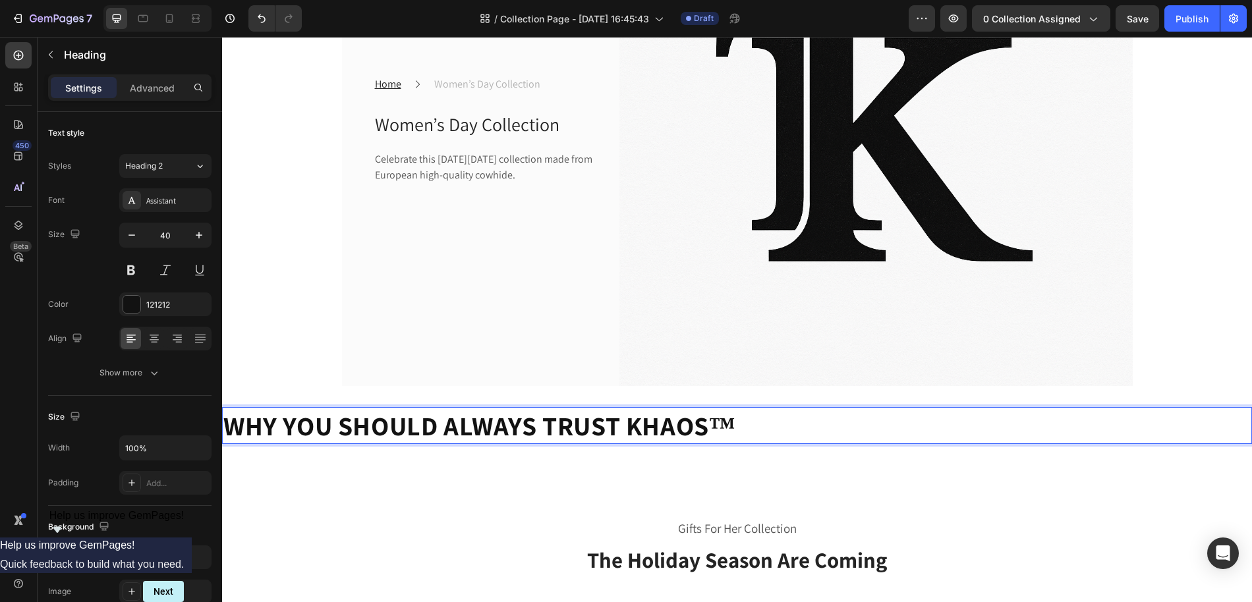
click at [378, 421] on strong "WHY YOU SHOULD ALWAYS TRUST KHAOS™" at bounding box center [479, 425] width 512 height 34
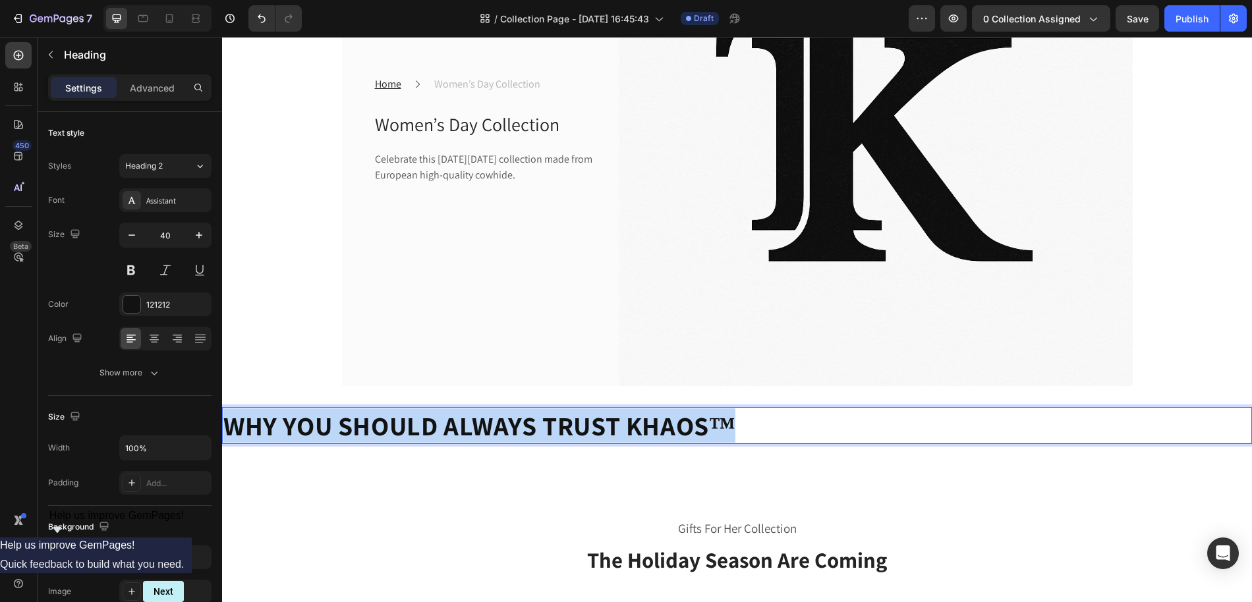
click at [378, 421] on strong "WHY YOU SHOULD ALWAYS TRUST KHAOS™" at bounding box center [479, 425] width 512 height 34
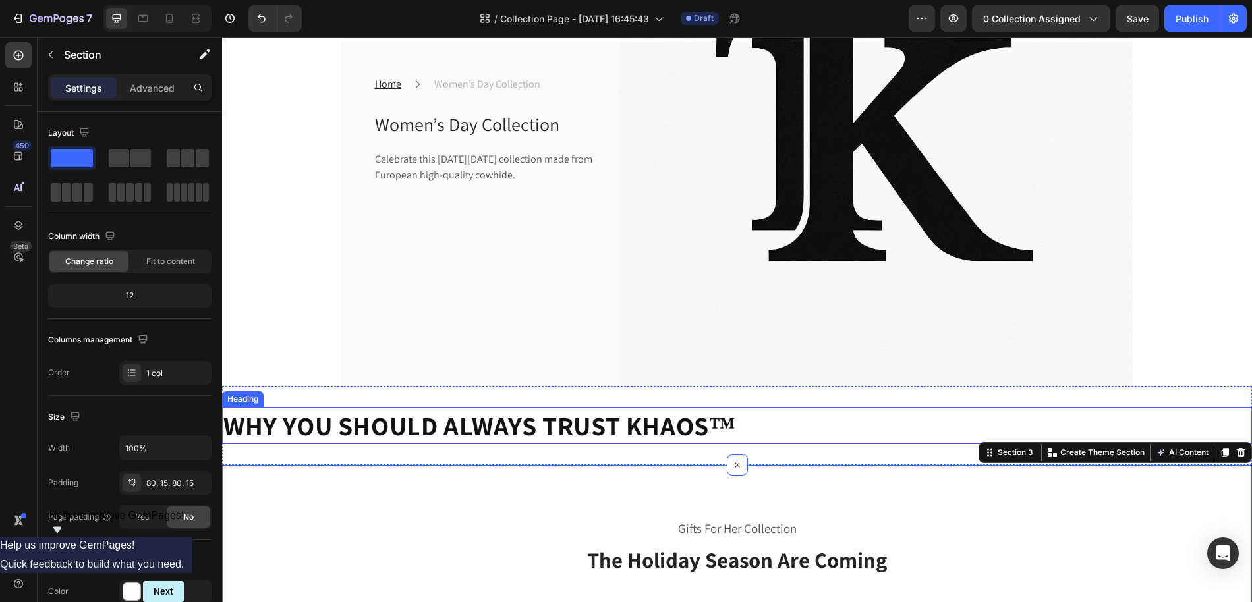
click at [439, 426] on strong "WHY YOU SHOULD ALWAYS TRUST KHAOS™" at bounding box center [479, 425] width 512 height 34
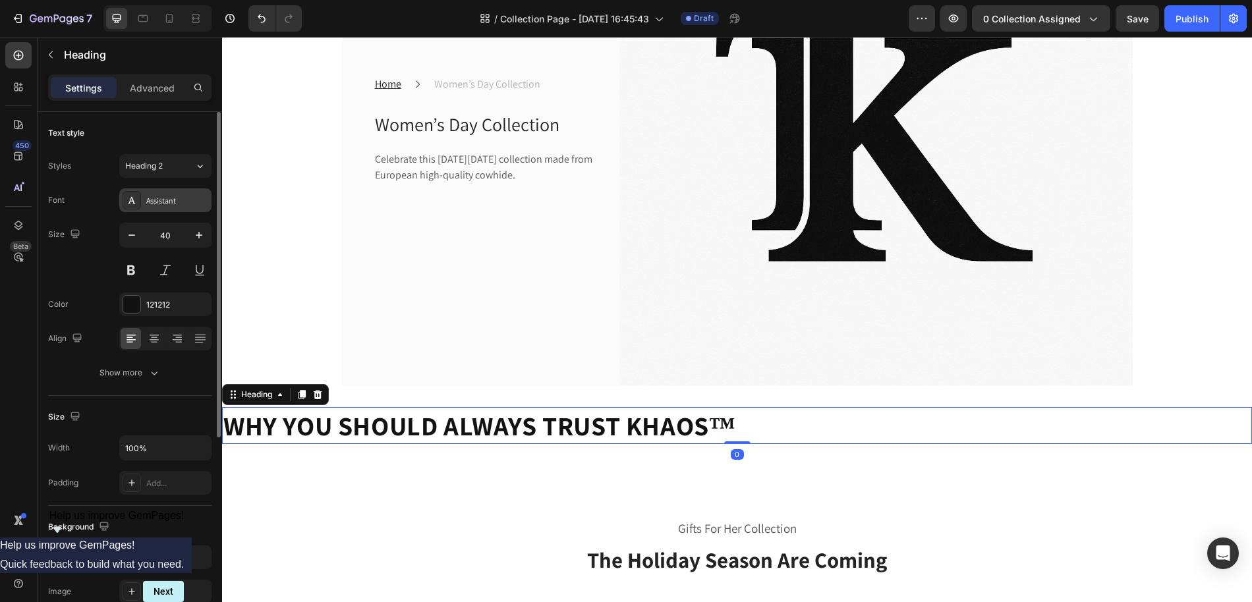
click at [160, 192] on div "Assistant" at bounding box center [165, 200] width 92 height 24
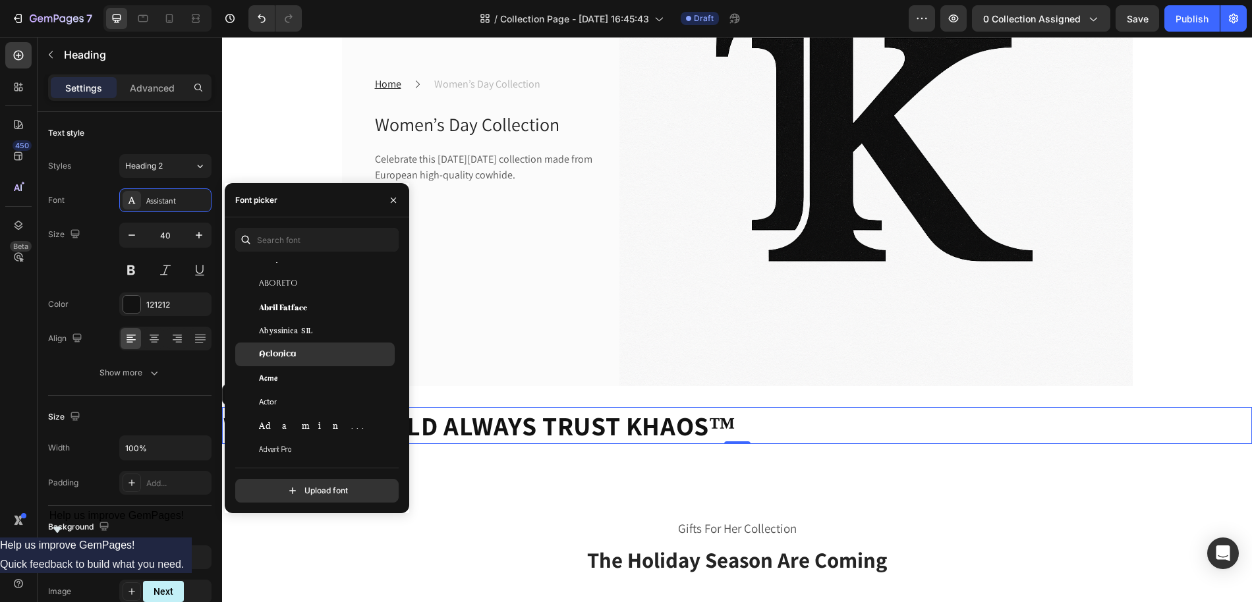
click at [289, 356] on span "Aclonica" at bounding box center [277, 354] width 37 height 12
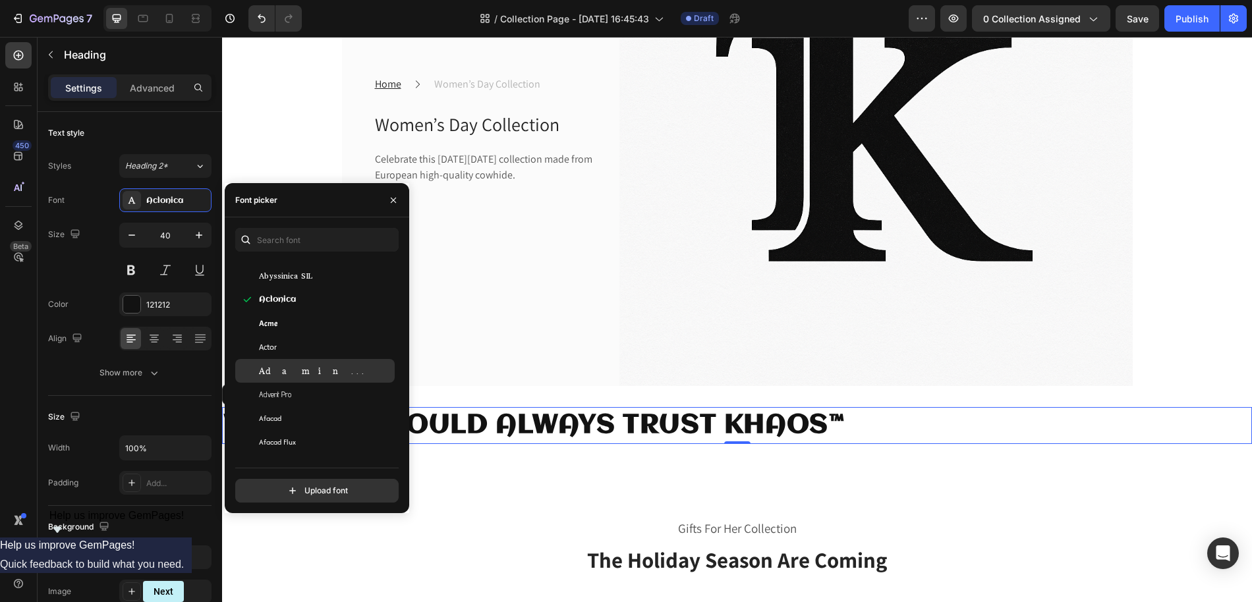
click at [286, 368] on span "Adamina" at bounding box center [313, 371] width 109 height 12
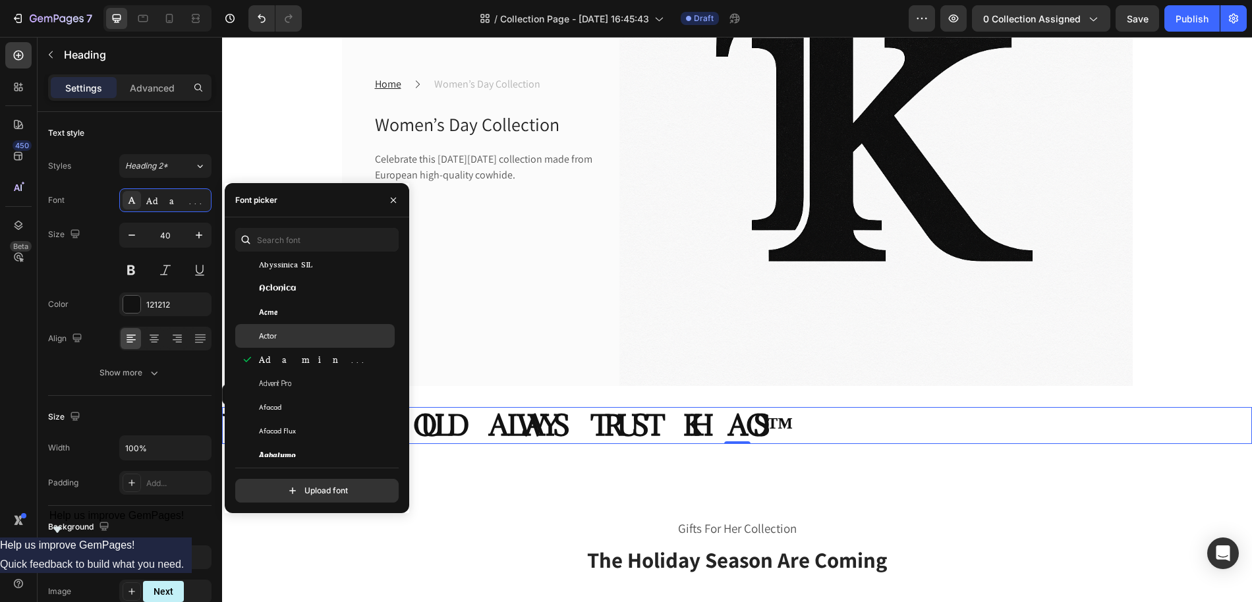
scroll to position [447, 0]
click at [283, 385] on span "Advent Pro" at bounding box center [275, 381] width 32 height 12
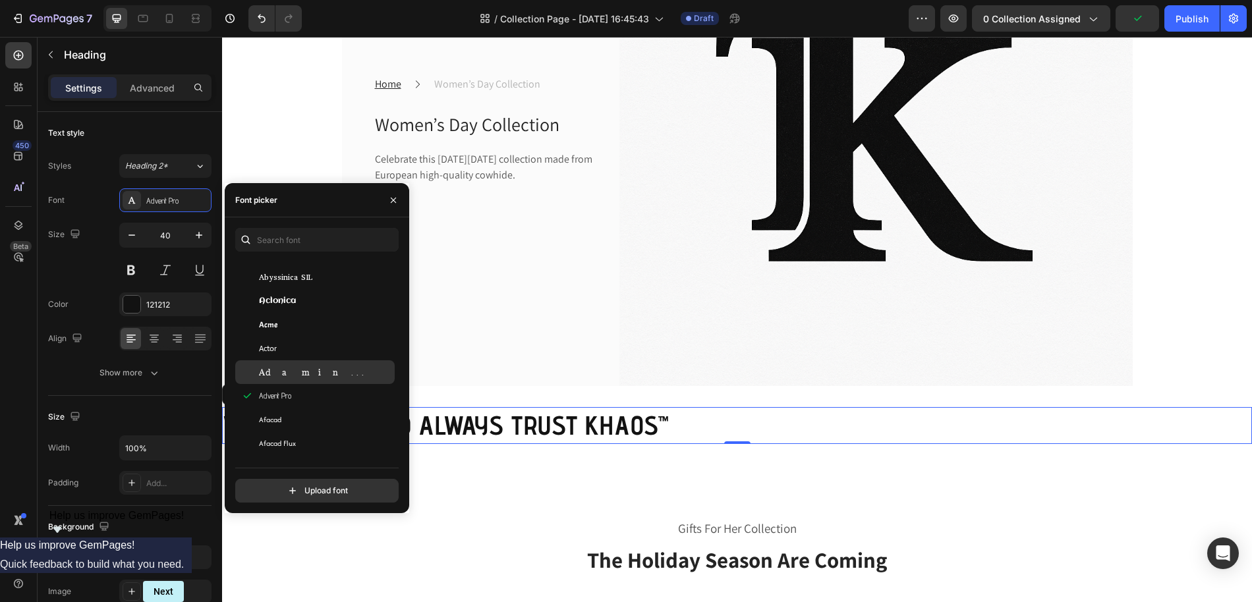
scroll to position [456, 0]
click at [289, 352] on div "Actor" at bounding box center [325, 348] width 133 height 12
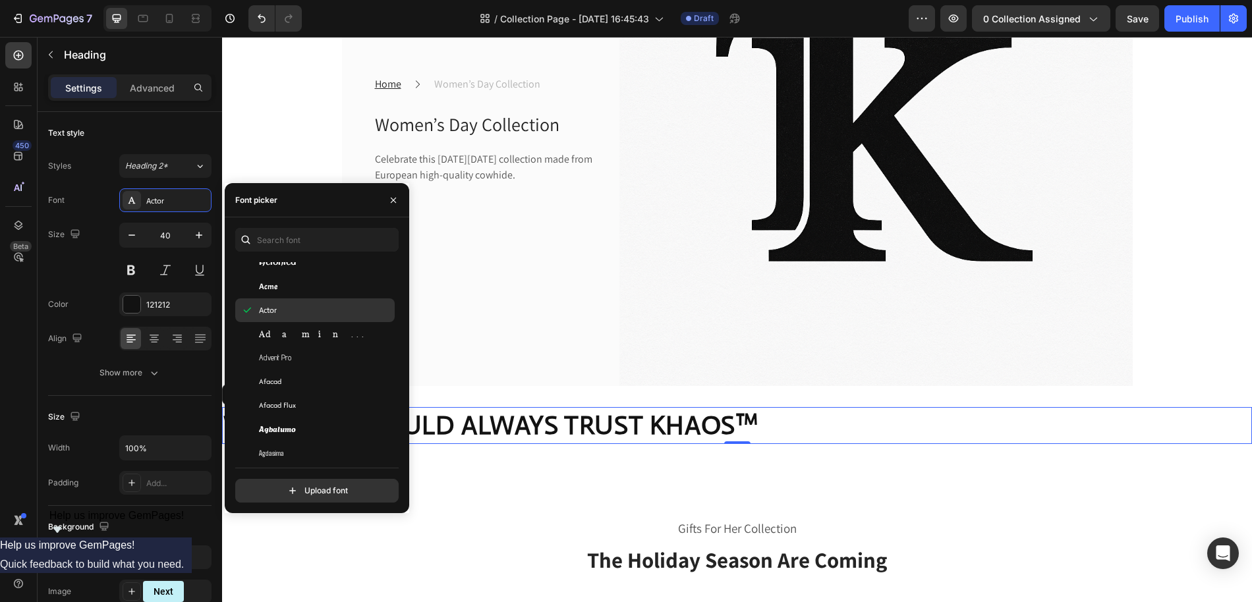
scroll to position [521, 0]
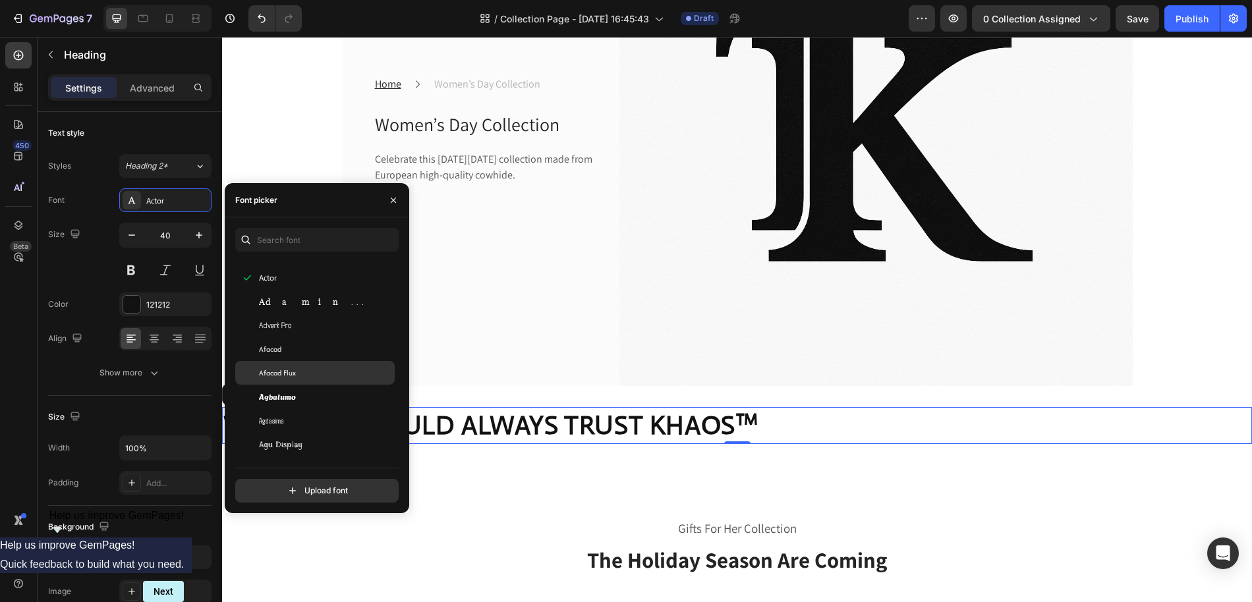
click at [285, 377] on span "Afacad Flux" at bounding box center [277, 373] width 37 height 12
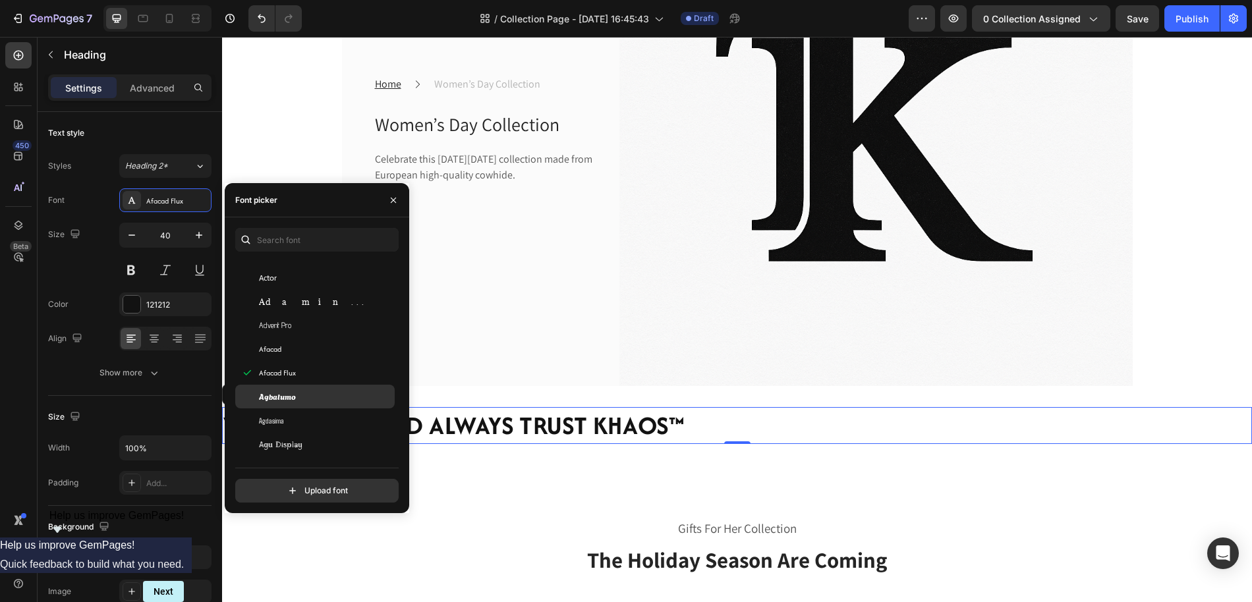
click at [284, 397] on span "Agbalumo" at bounding box center [277, 397] width 37 height 12
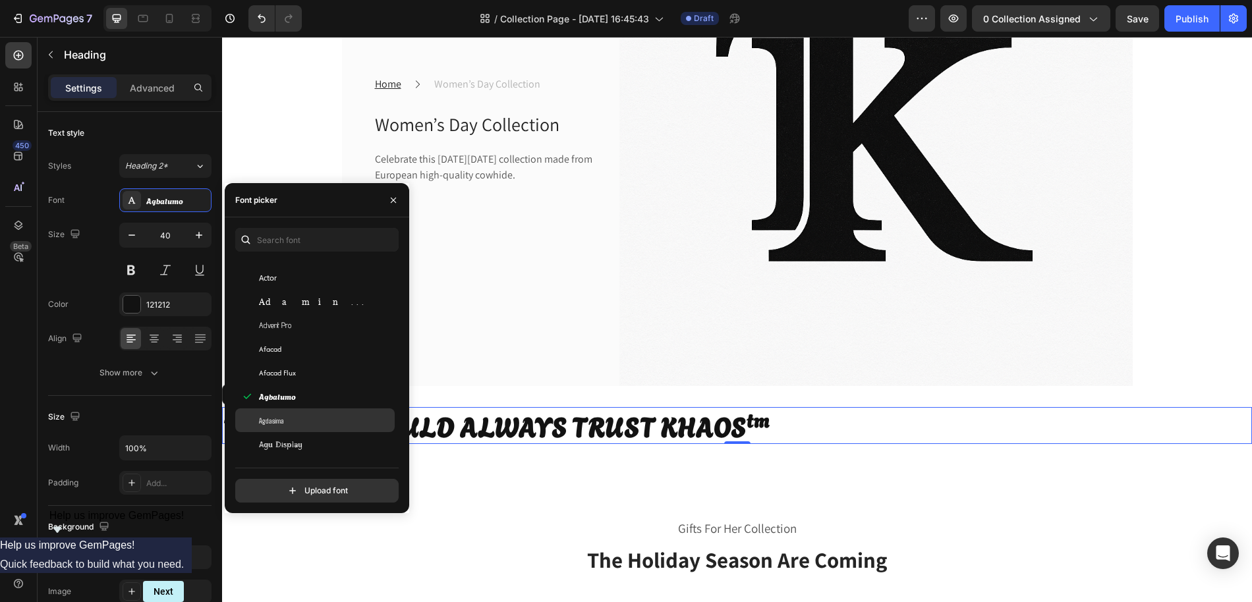
click at [291, 417] on div "Agdasima" at bounding box center [325, 420] width 133 height 12
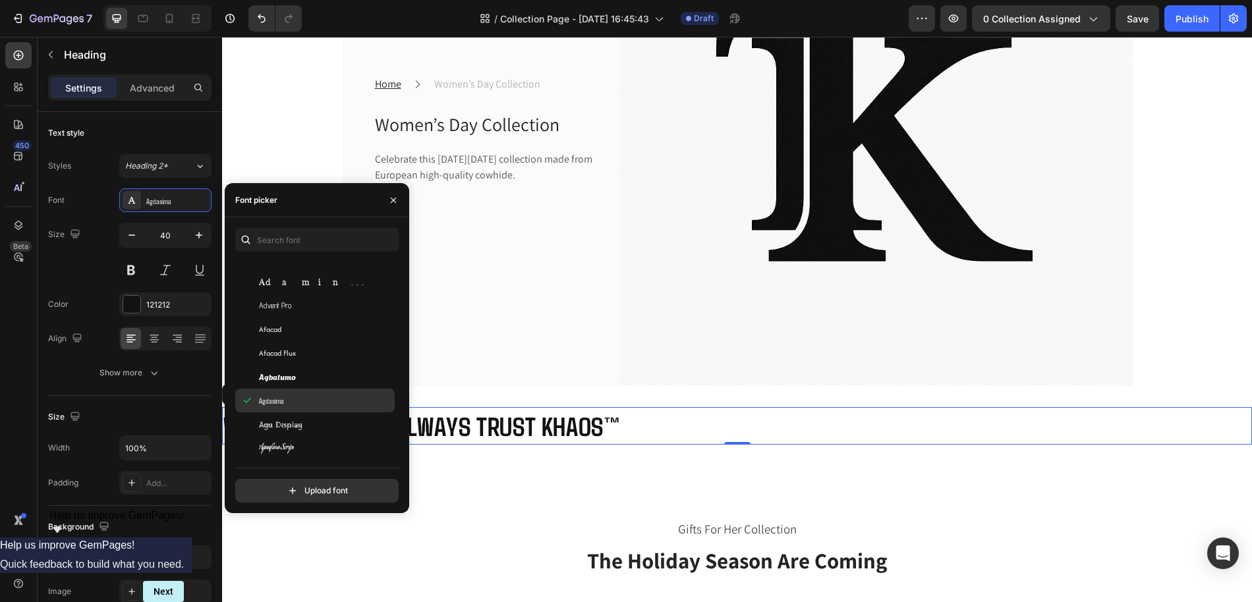
scroll to position [545, 0]
click at [290, 425] on span "Agu Display" at bounding box center [280, 420] width 43 height 12
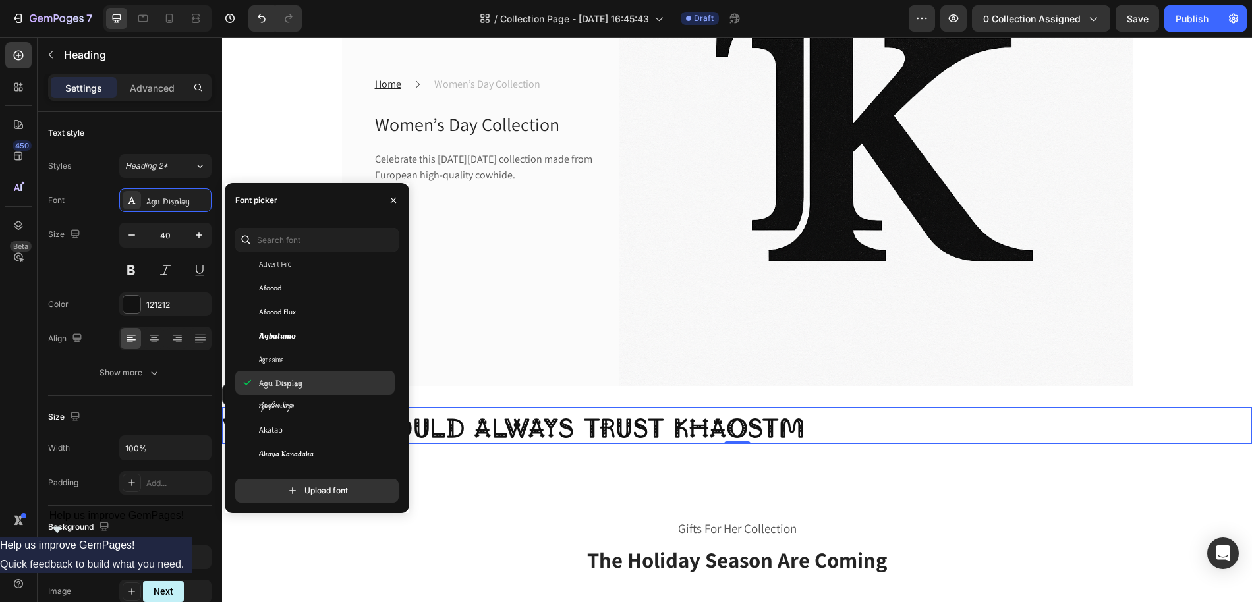
scroll to position [583, 0]
click at [289, 428] on div "Akatab" at bounding box center [325, 430] width 133 height 12
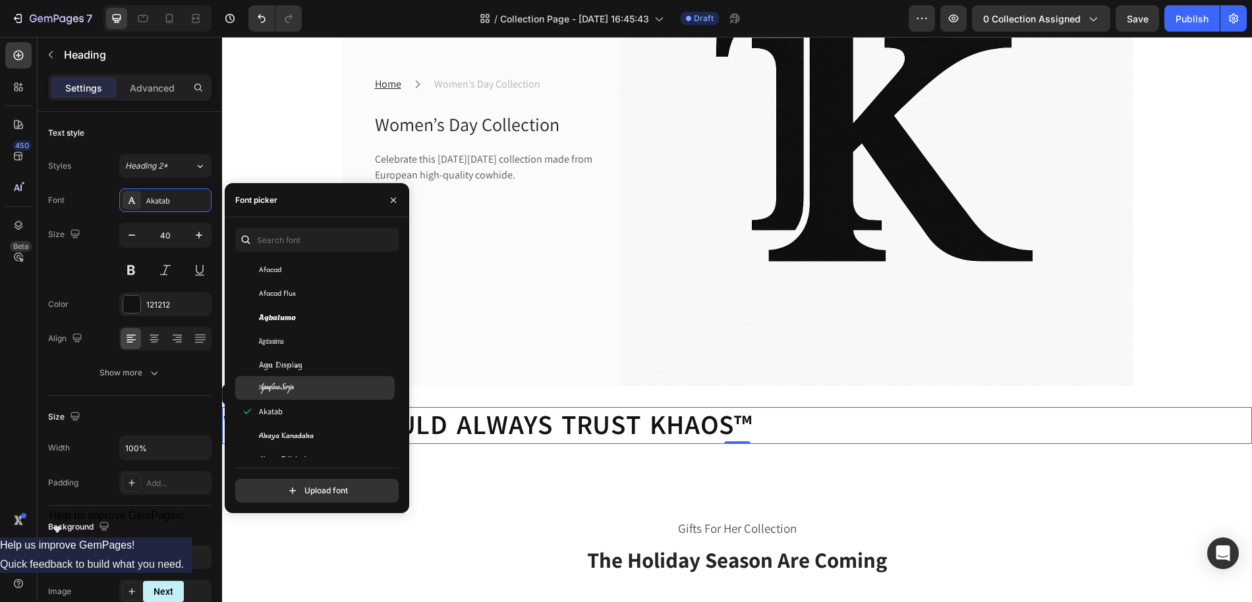
scroll to position [603, 0]
click at [301, 426] on div "Akaya Kanadaka" at bounding box center [314, 434] width 159 height 24
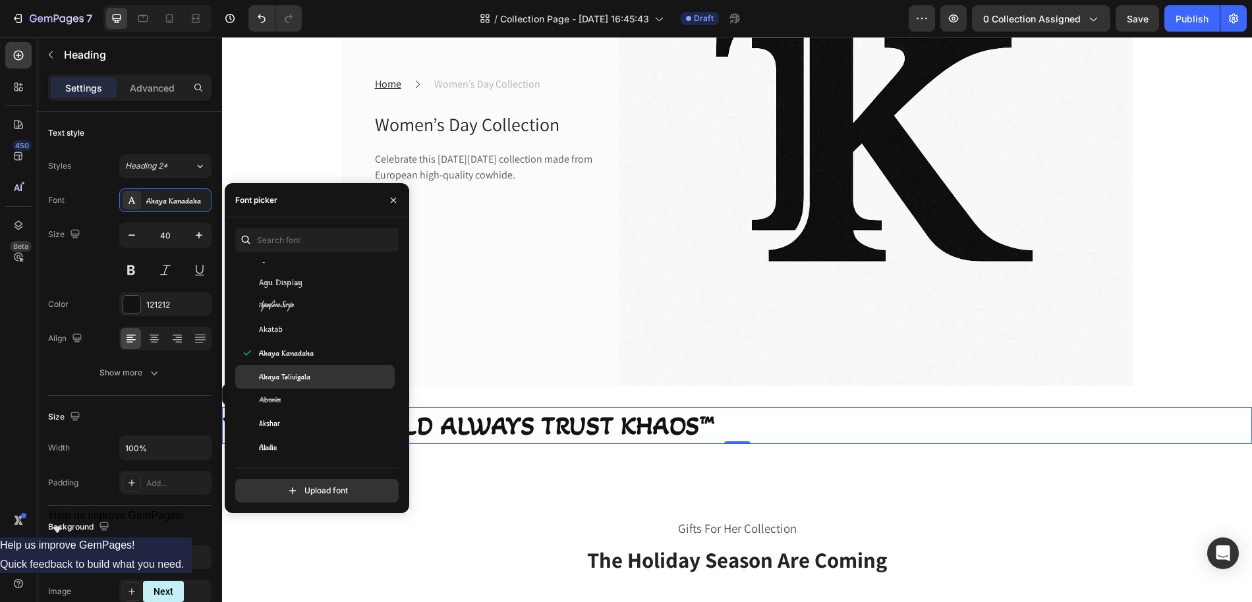
click at [319, 376] on div "Akaya Telivigala" at bounding box center [325, 377] width 133 height 12
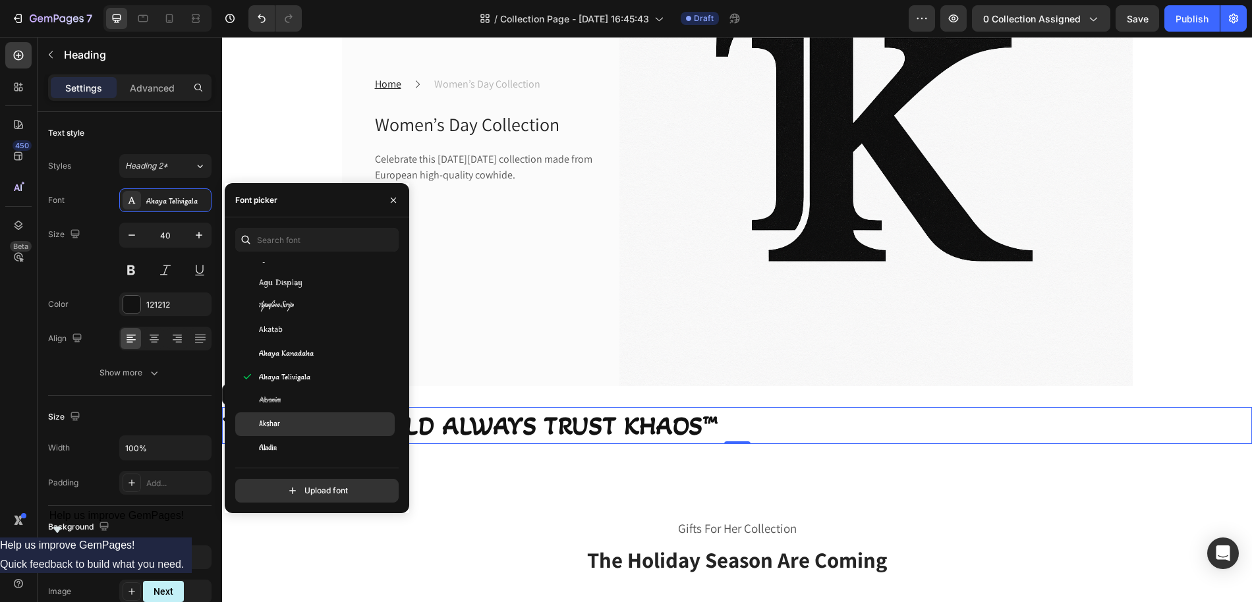
click at [311, 418] on div "Akshar" at bounding box center [325, 424] width 133 height 12
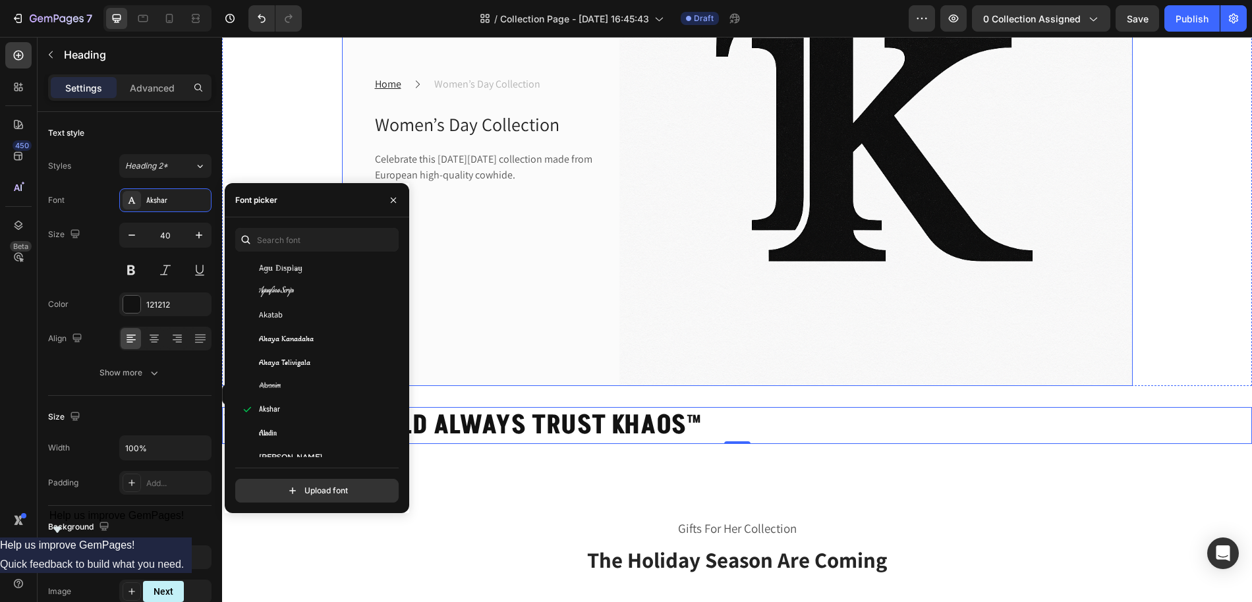
click at [443, 308] on div "Home Text block Icon Women’s Day Collection Text block Row Women’s Day Collecti…" at bounding box center [470, 130] width 256 height 513
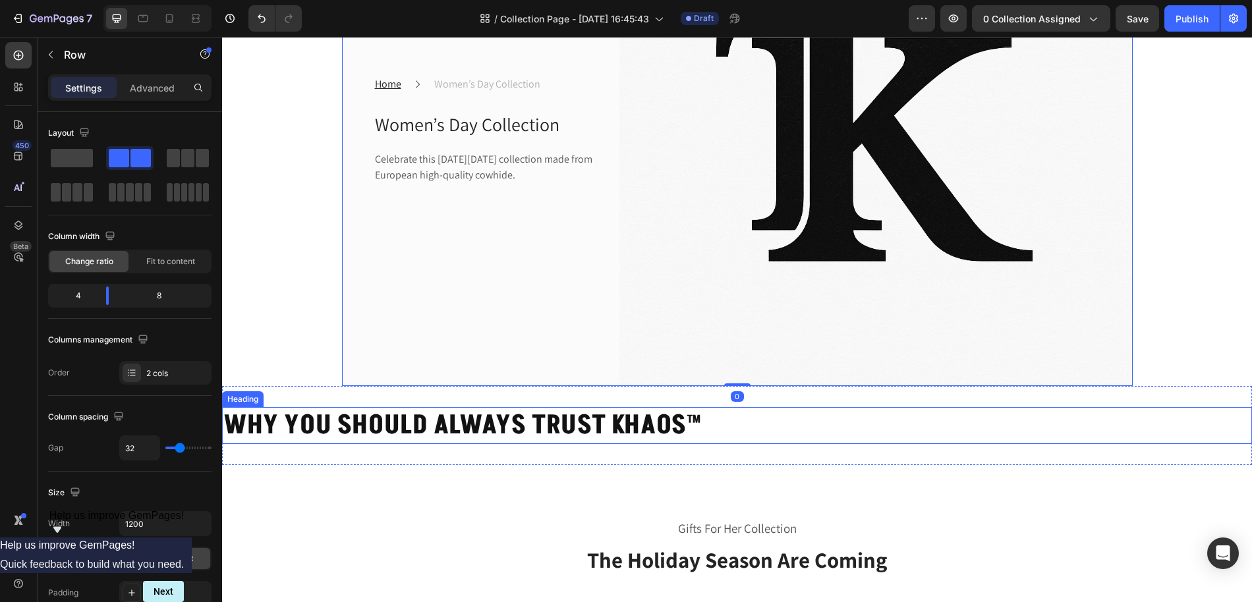
click at [339, 420] on strong "WHY YOU SHOULD ALWAYS TRUST KHAOS™" at bounding box center [462, 425] width 478 height 37
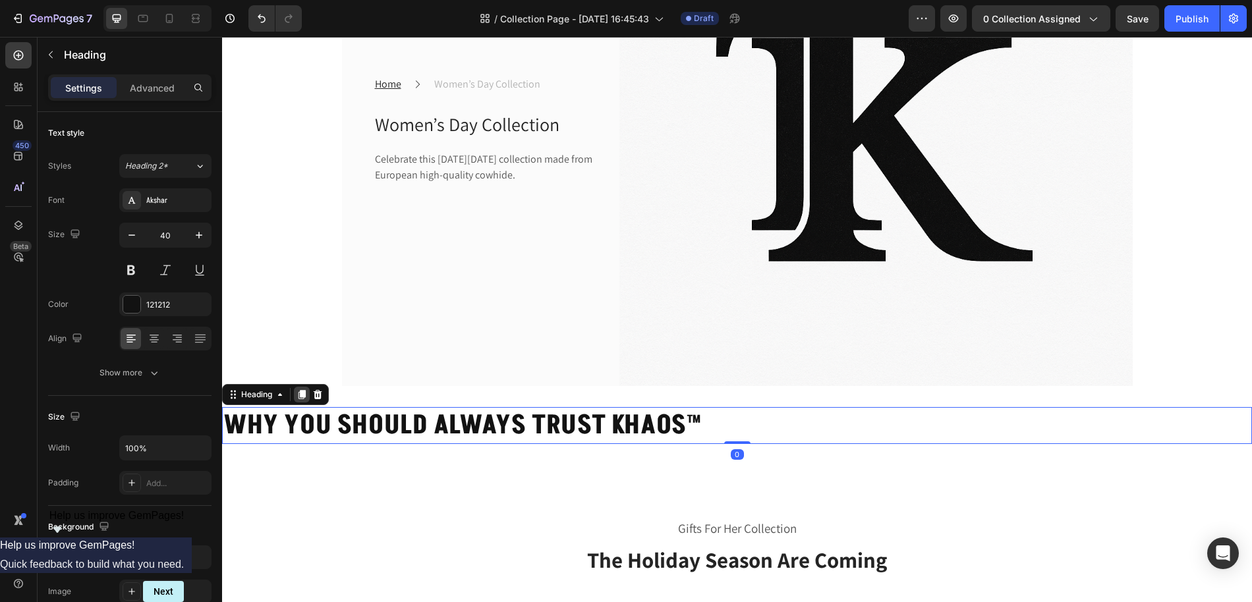
click at [298, 395] on icon at bounding box center [301, 394] width 11 height 11
click at [388, 414] on strong "WHY YOU SHOULD ALWAYS TRUST KHAOS™" at bounding box center [462, 425] width 478 height 37
click at [153, 329] on div at bounding box center [154, 338] width 20 height 21
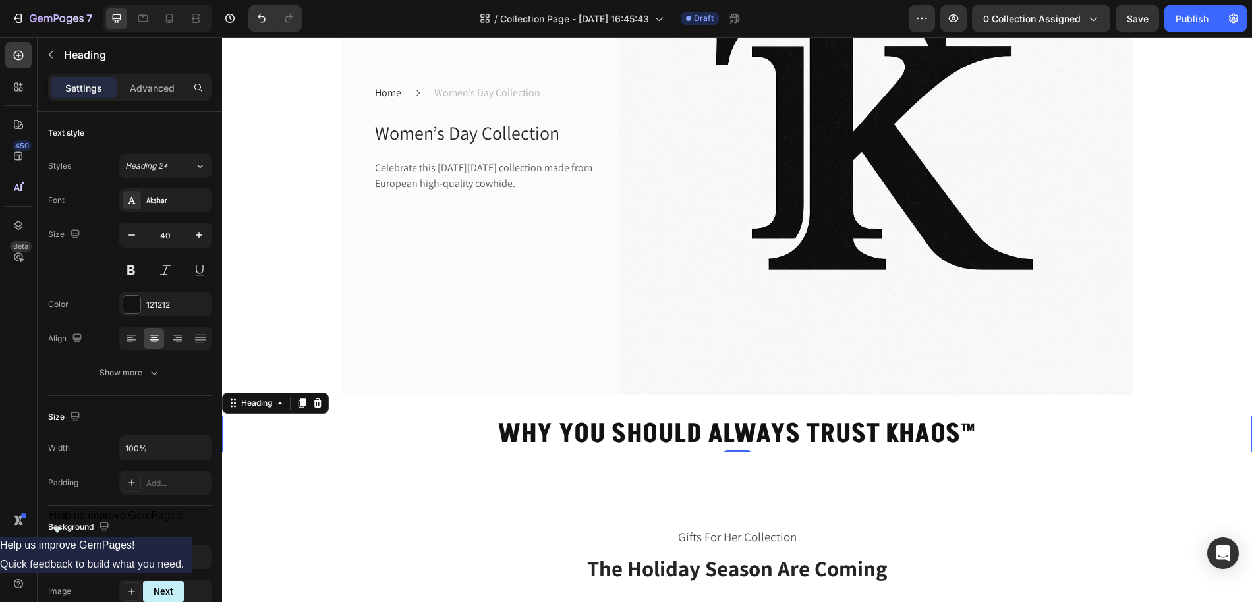
scroll to position [264, 0]
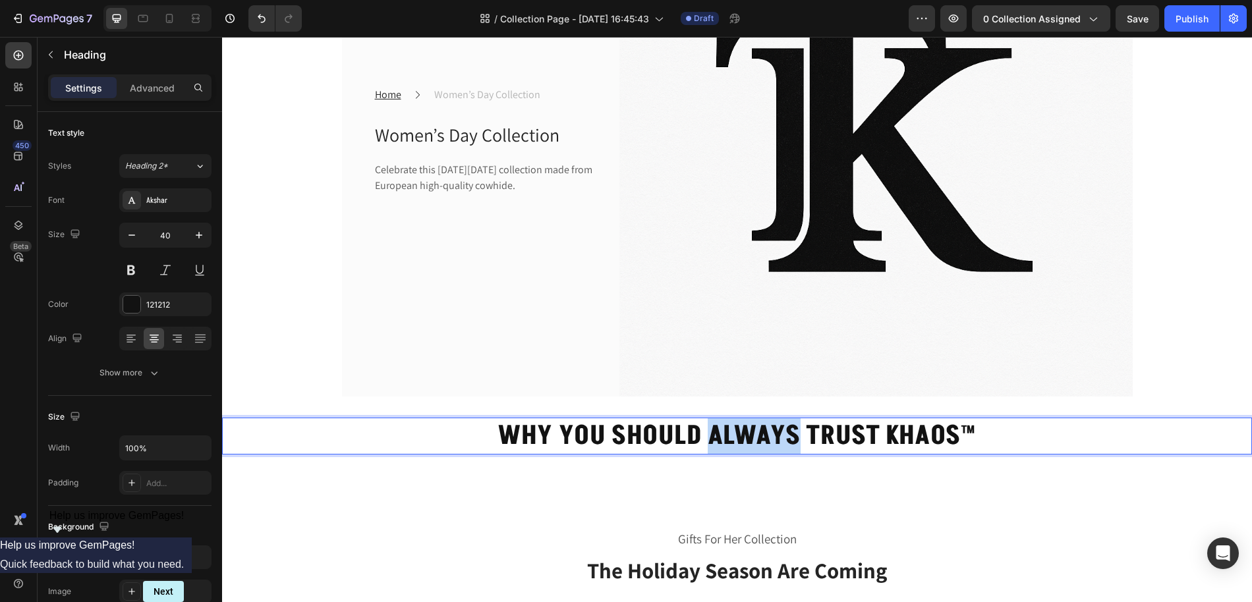
click at [704, 434] on strong "WHY YOU SHOULD ALWAYS TRUST KHAOS™" at bounding box center [736, 436] width 478 height 37
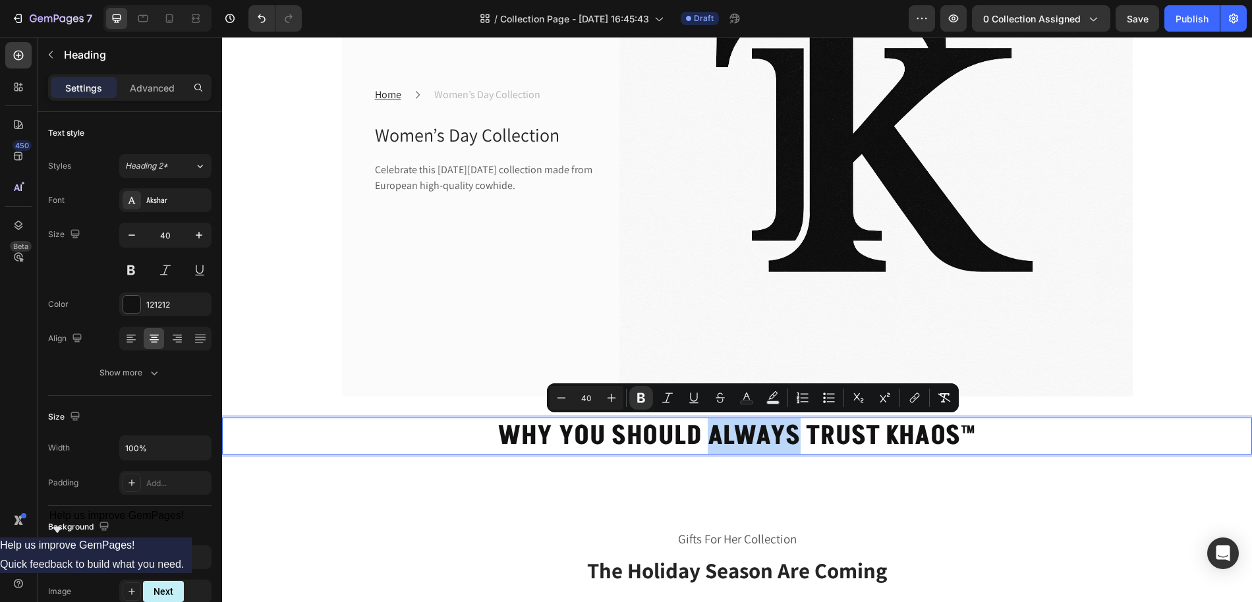
click at [801, 437] on strong "WHY YOU SHOULD ALWAYS TRUST KHAOS™" at bounding box center [736, 436] width 478 height 37
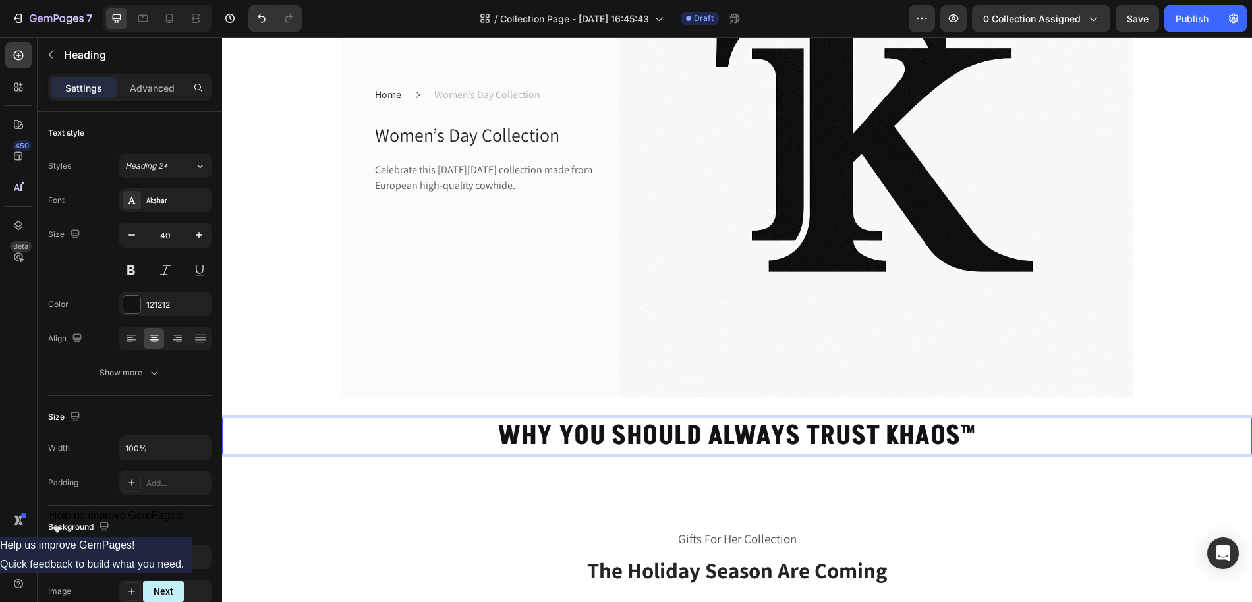
click at [809, 436] on strong "WHY YOU SHOULD ALWAYS TRUST KHAOS™" at bounding box center [736, 436] width 478 height 37
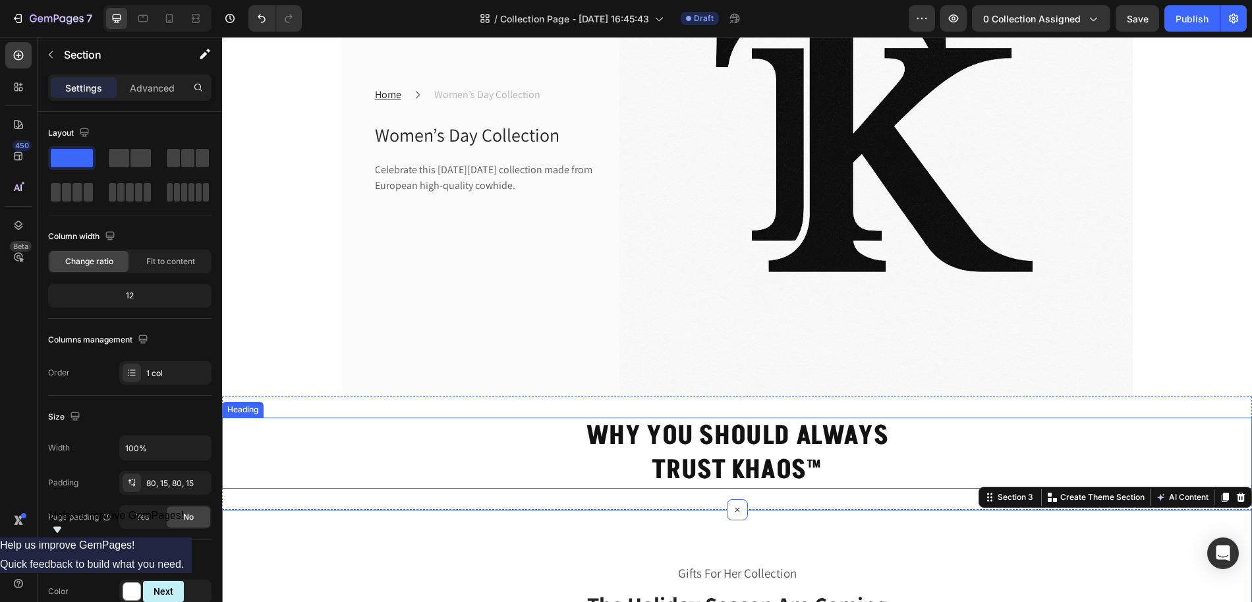
click at [521, 453] on p "⁠⁠⁠⁠⁠⁠⁠ WHY YOU SHOULD ALWAYS TRUST KHAOS™" at bounding box center [736, 453] width 1027 height 69
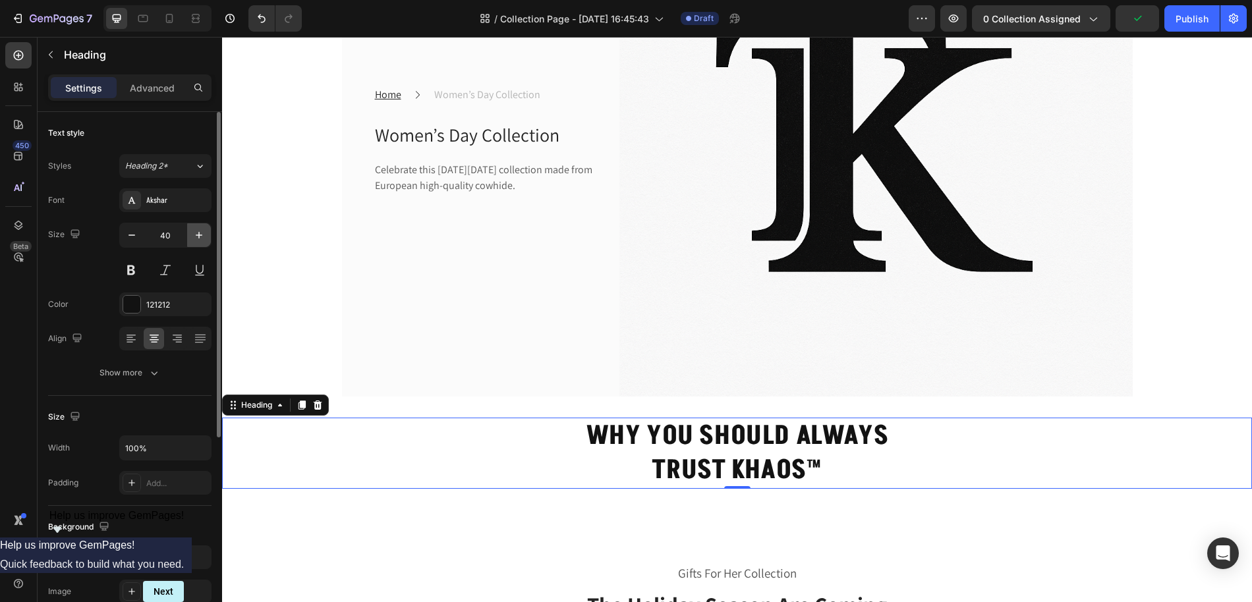
click at [201, 237] on icon "button" at bounding box center [198, 235] width 13 height 13
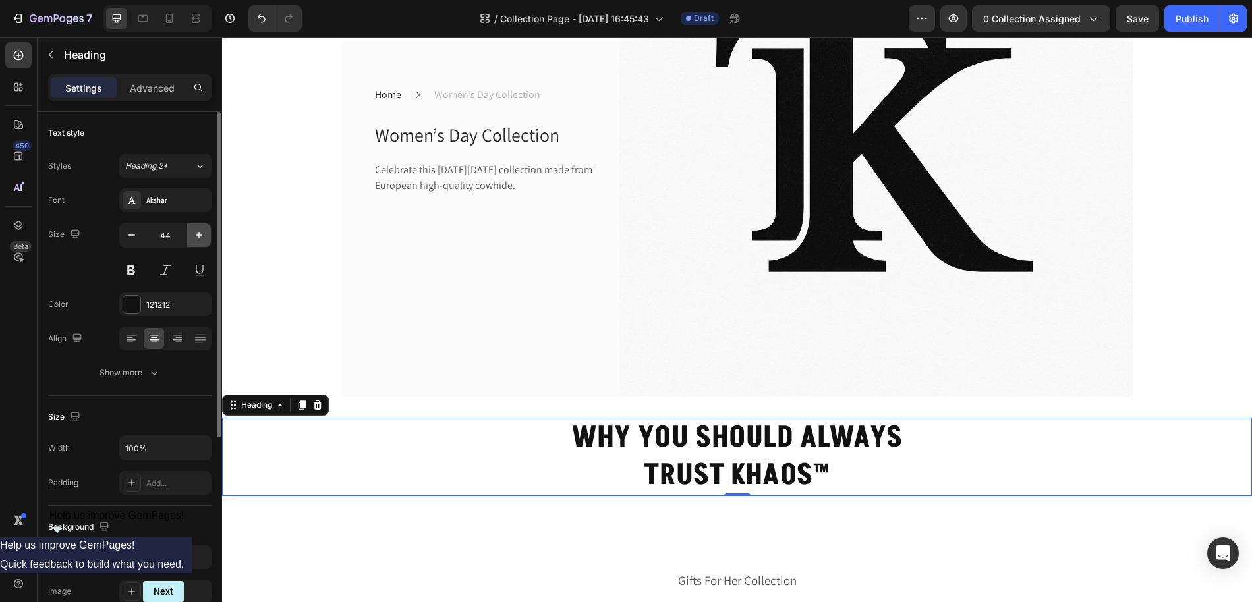
click at [201, 237] on icon "button" at bounding box center [198, 235] width 13 height 13
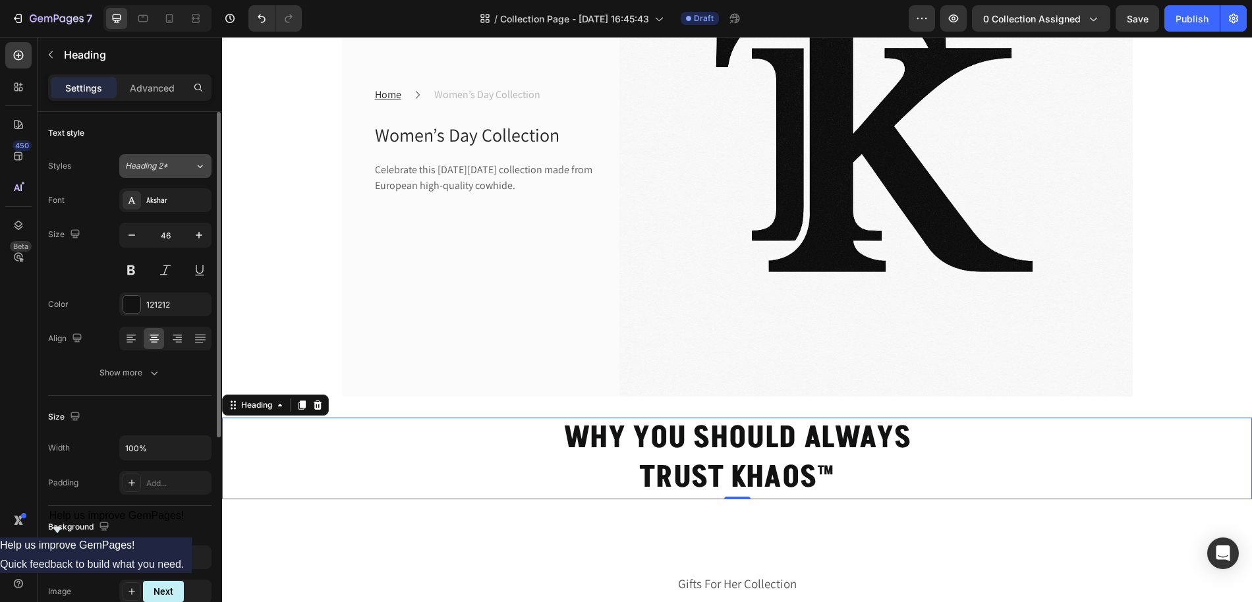
click at [166, 163] on span "Heading 2*" at bounding box center [146, 166] width 43 height 12
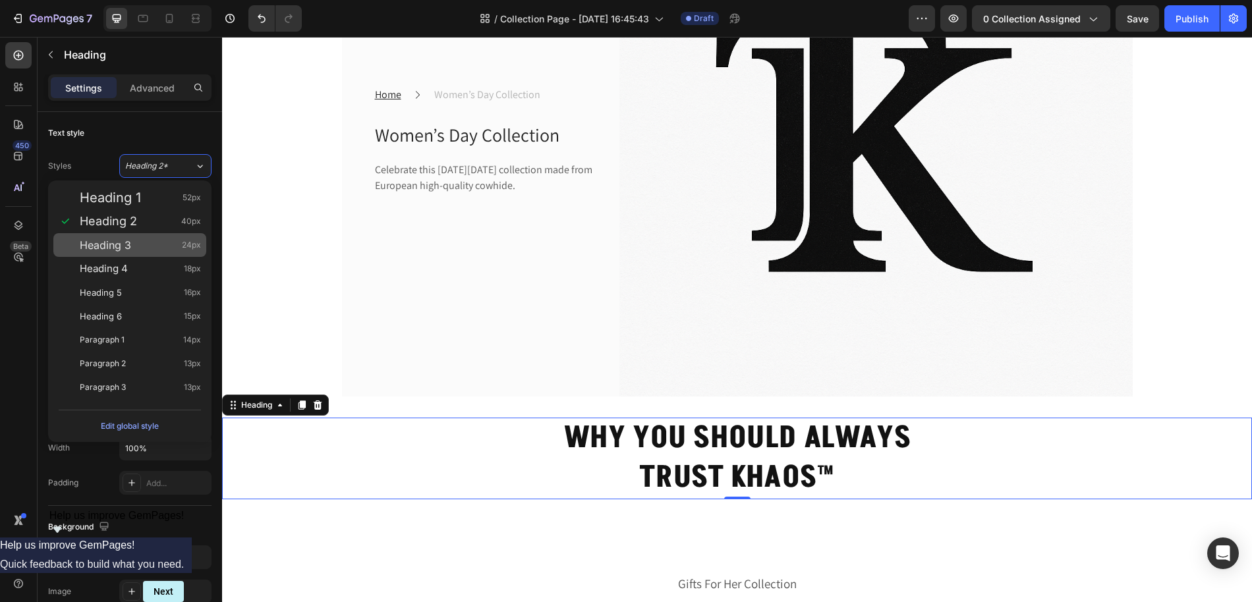
click at [132, 242] on div "Heading 3 24px" at bounding box center [140, 244] width 121 height 13
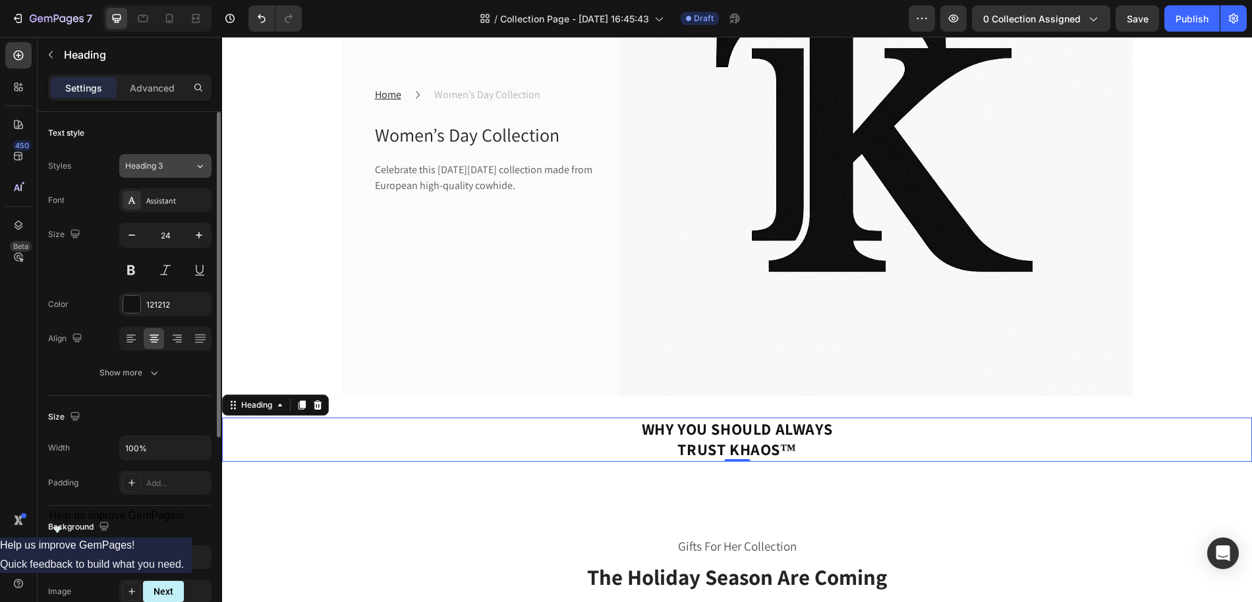
click at [160, 154] on button "Heading 3" at bounding box center [165, 166] width 92 height 24
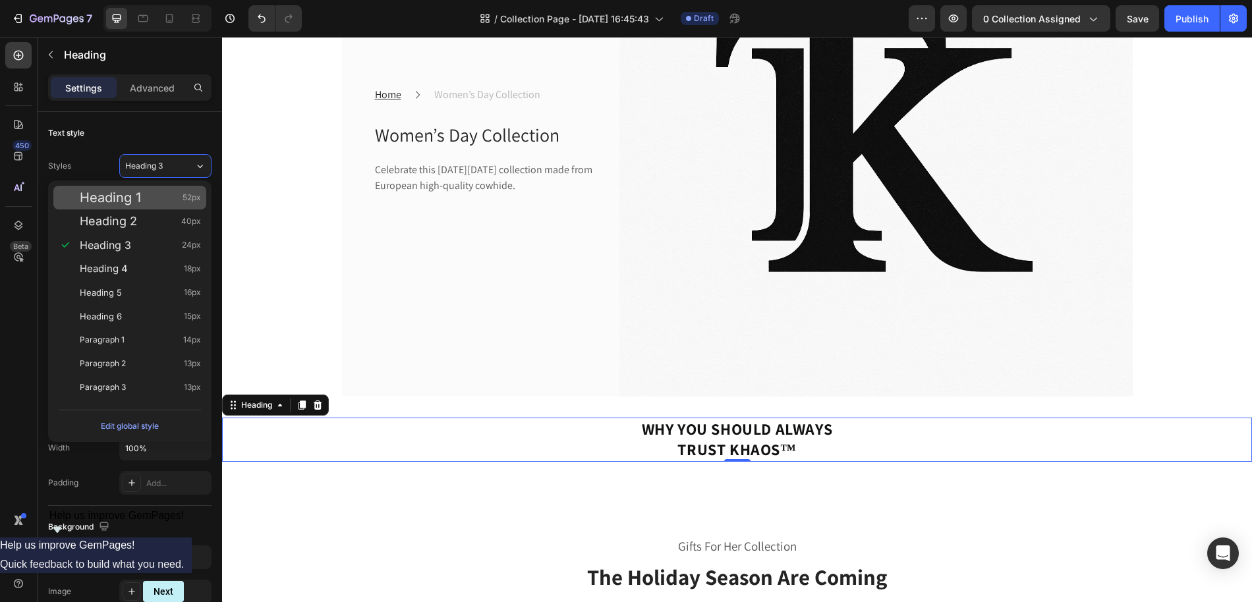
click at [148, 188] on div "Heading 1 52px" at bounding box center [129, 198] width 153 height 24
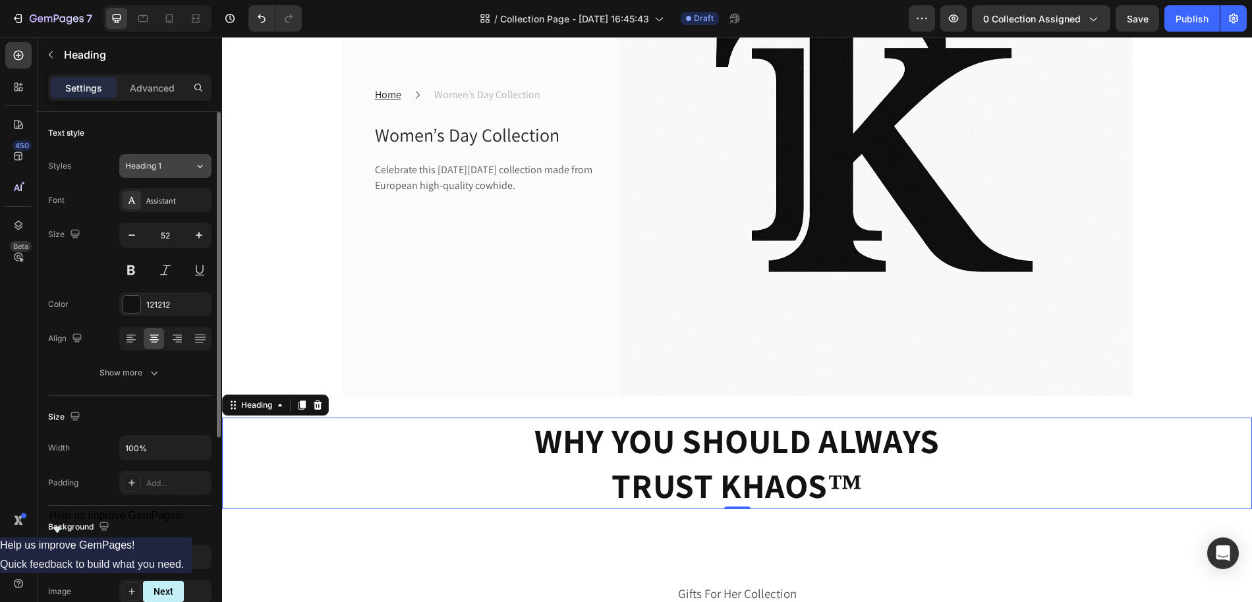
click at [152, 174] on button "Heading 1" at bounding box center [165, 166] width 92 height 24
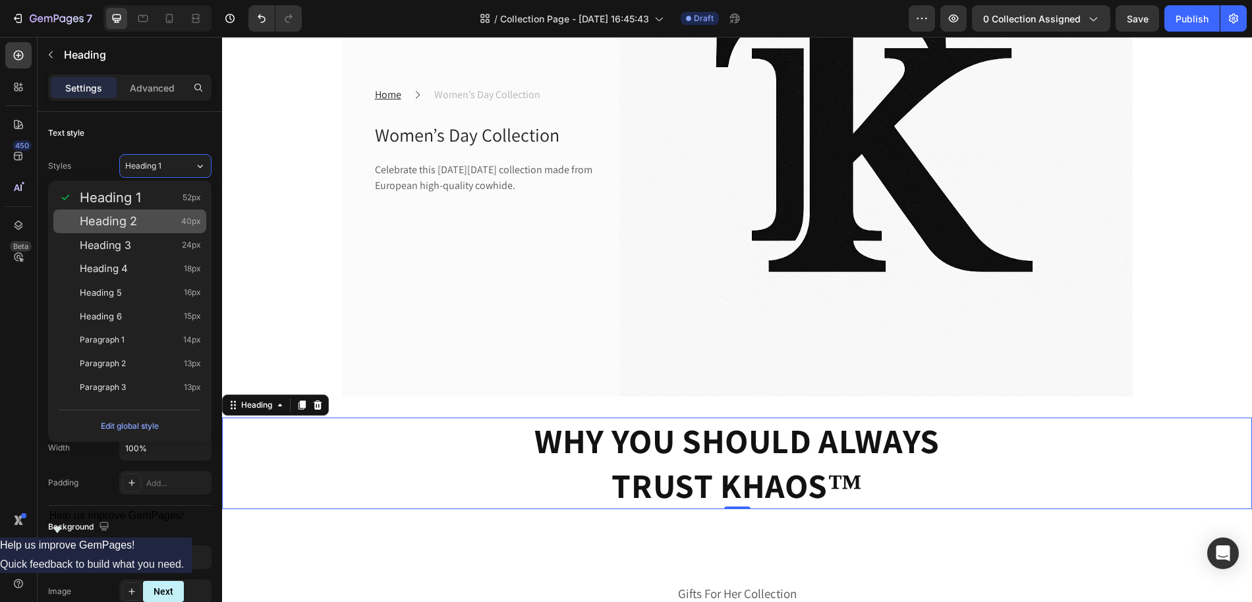
click at [142, 221] on div "Heading 2 40px" at bounding box center [140, 221] width 121 height 13
type input "40"
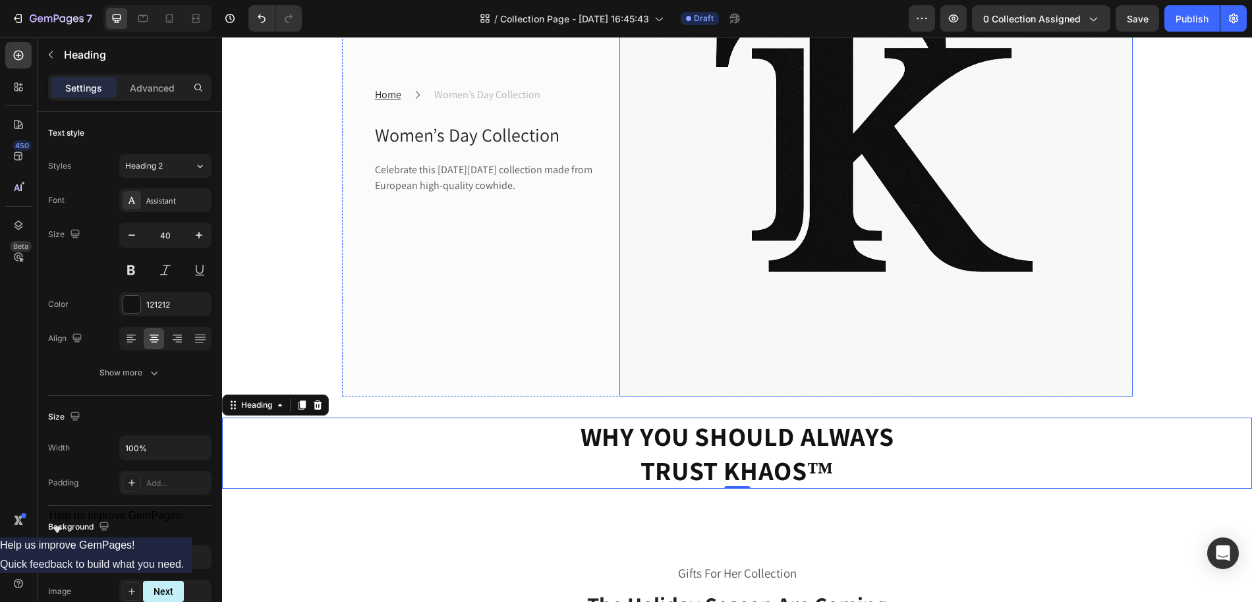
click at [676, 236] on img at bounding box center [875, 140] width 513 height 513
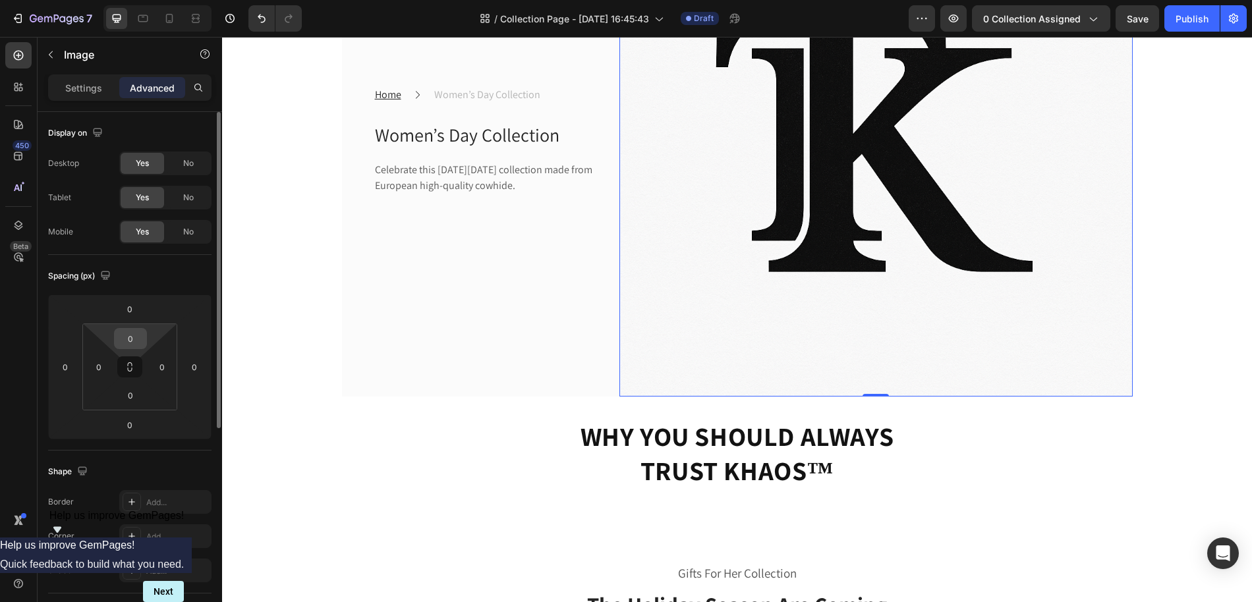
drag, startPoint x: 128, startPoint y: 361, endPoint x: 128, endPoint y: 337, distance: 23.7
click at [128, 337] on div "0 0 0 0" at bounding box center [129, 366] width 95 height 87
type input "00"
type input "0"
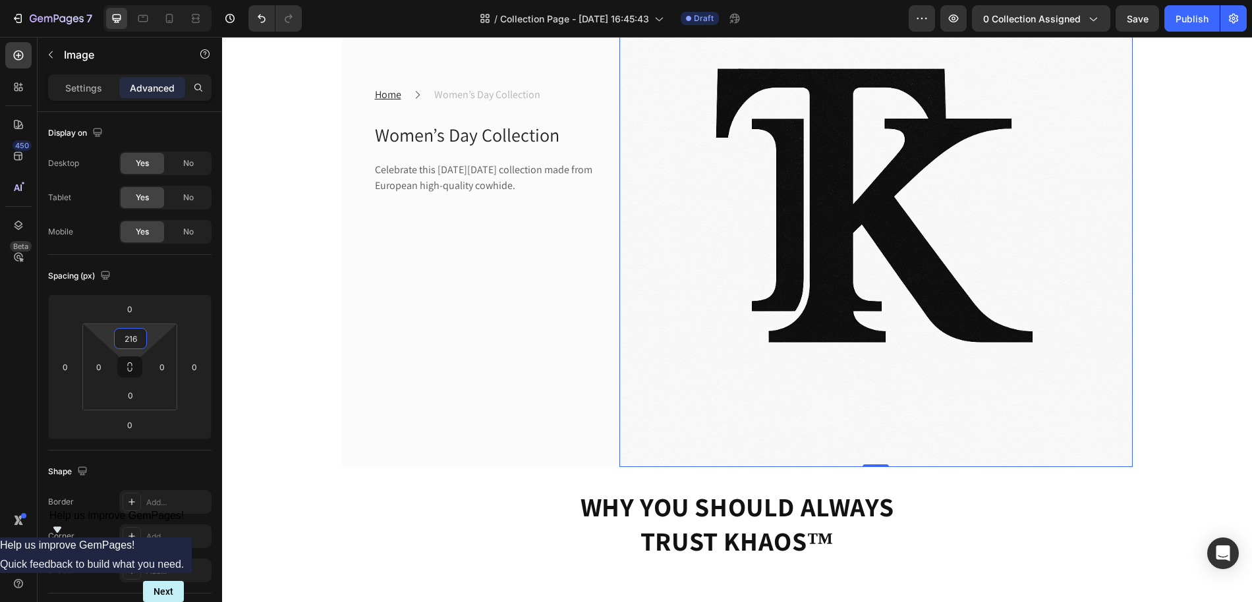
scroll to position [350, 0]
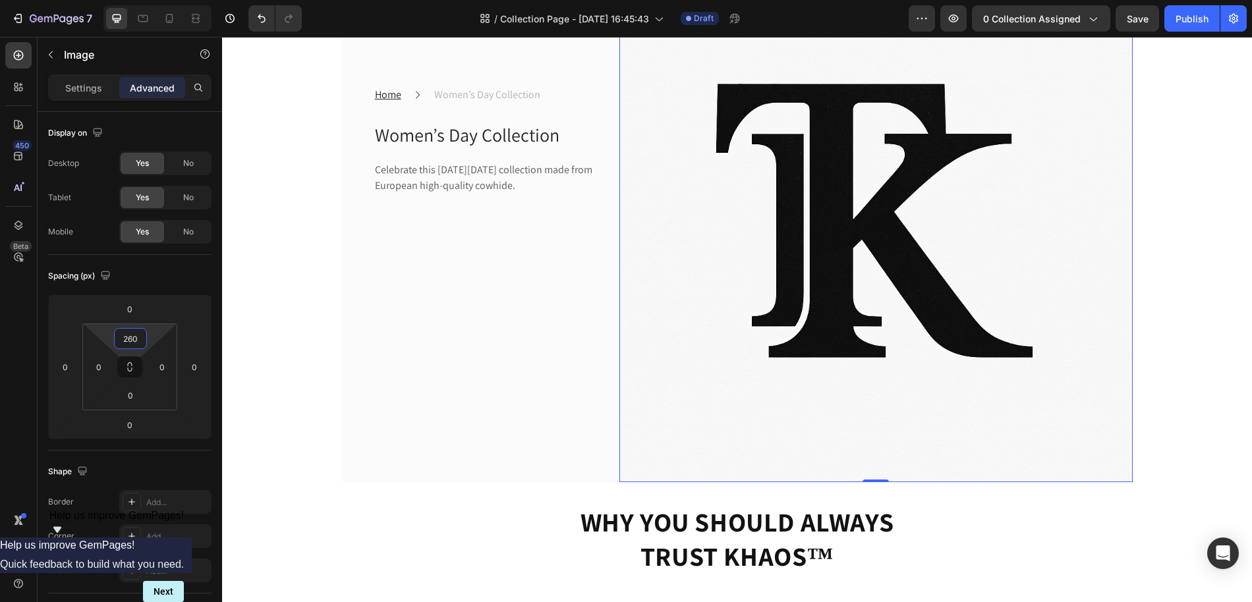
drag, startPoint x: 149, startPoint y: 335, endPoint x: 167, endPoint y: 249, distance: 87.6
click at [167, 0] on html "7 Version history / Collection Page - [DATE] 16:45:43 Draft Preview 0 collectio…" at bounding box center [626, 0] width 1252 height 0
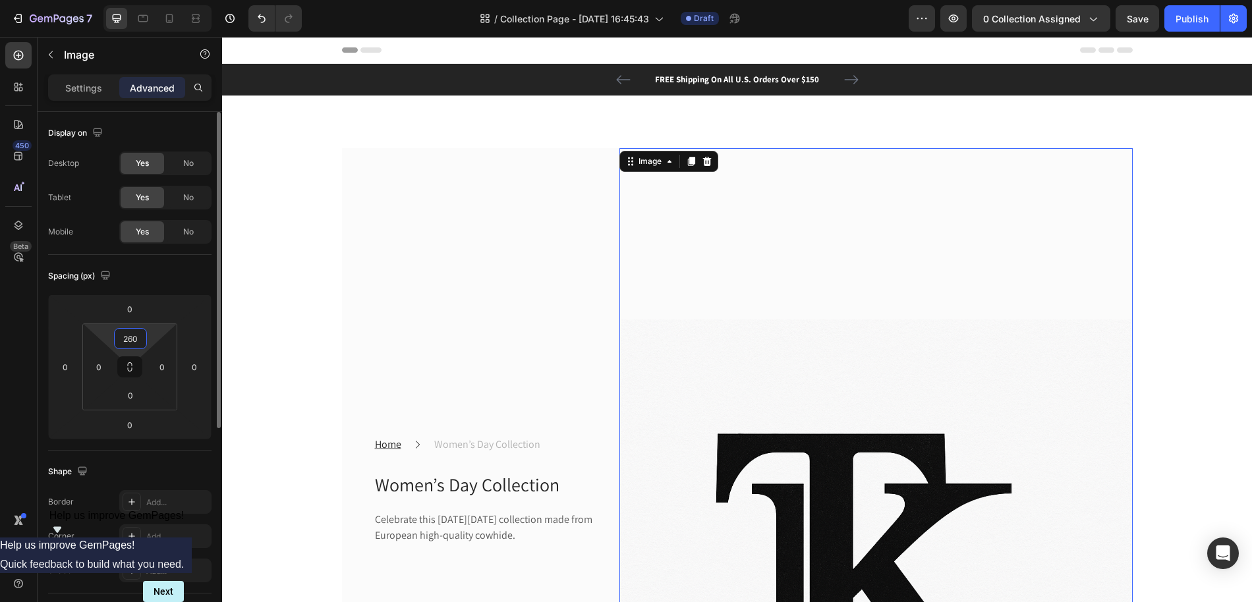
click at [154, 0] on html "7 Version history / Collection Page - [DATE] 16:45:43 Draft Preview 0 collectio…" at bounding box center [626, 0] width 1252 height 0
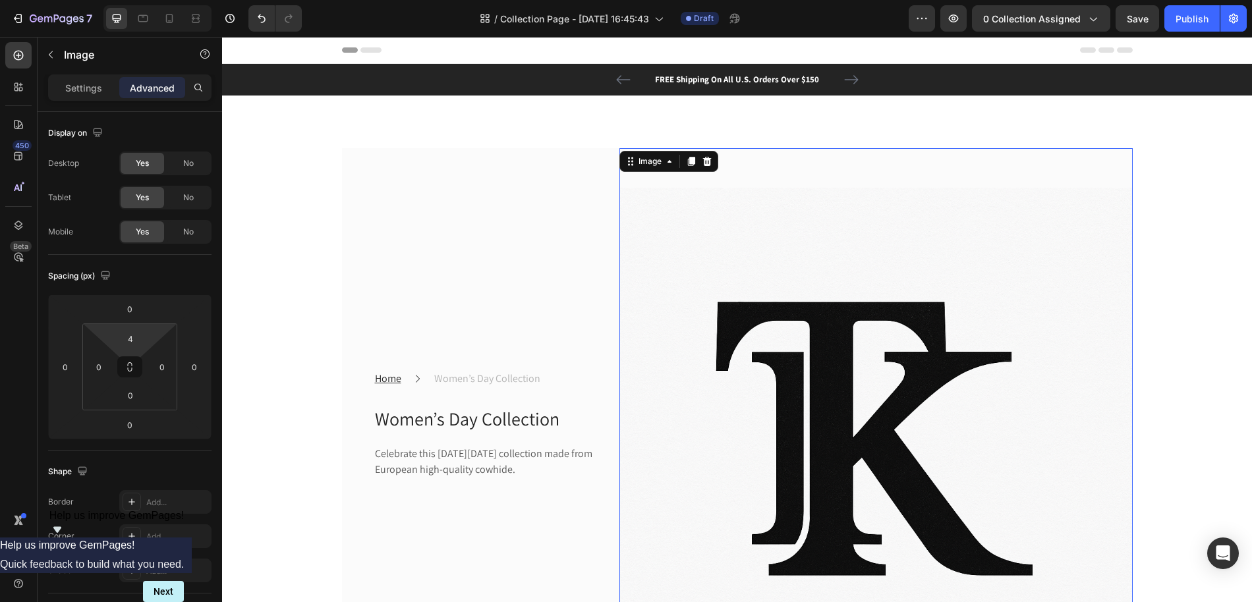
type input "0"
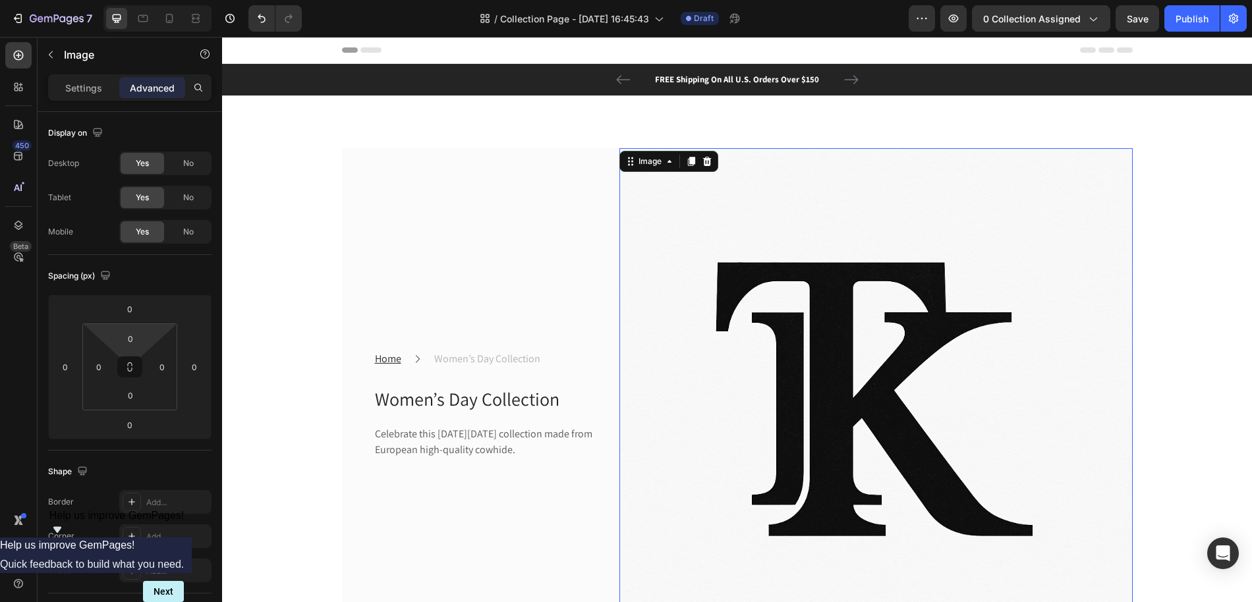
drag, startPoint x: 148, startPoint y: 339, endPoint x: 132, endPoint y: 467, distance: 129.3
click at [132, 0] on html "7 Version history / Collection Page - [DATE] 16:45:43 Draft Preview 0 collectio…" at bounding box center [626, 0] width 1252 height 0
drag, startPoint x: 151, startPoint y: 338, endPoint x: 133, endPoint y: 405, distance: 69.5
click at [133, 0] on html "7 Version history / Collection Page - [DATE] 16:45:43 Draft Preview 0 collectio…" at bounding box center [626, 0] width 1252 height 0
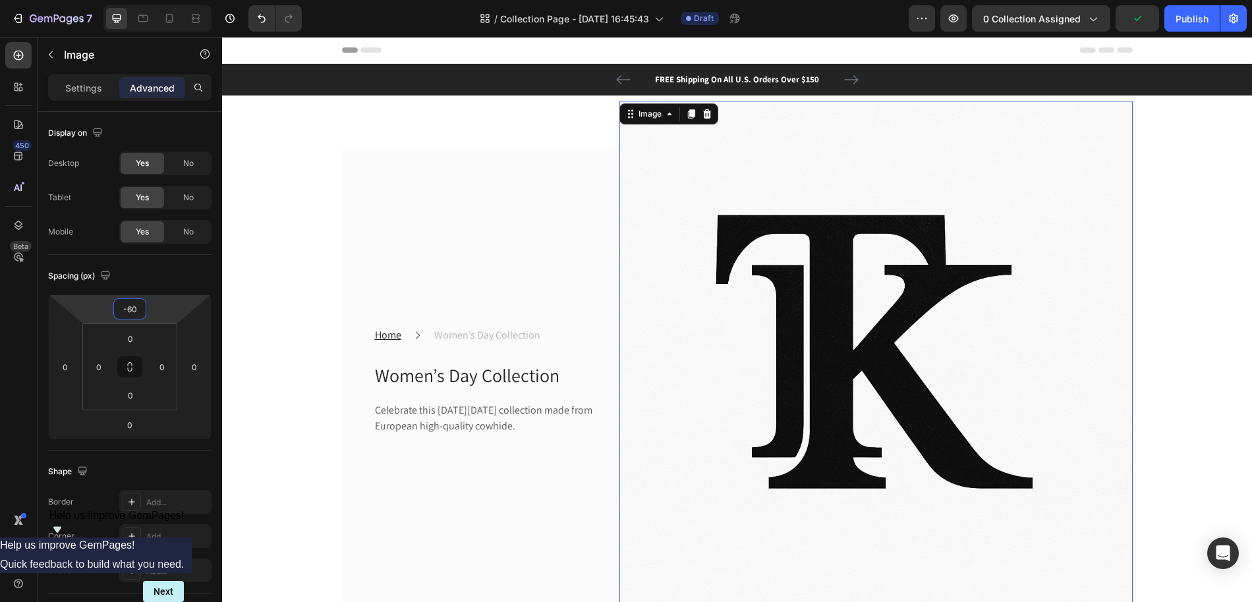
type input "-58"
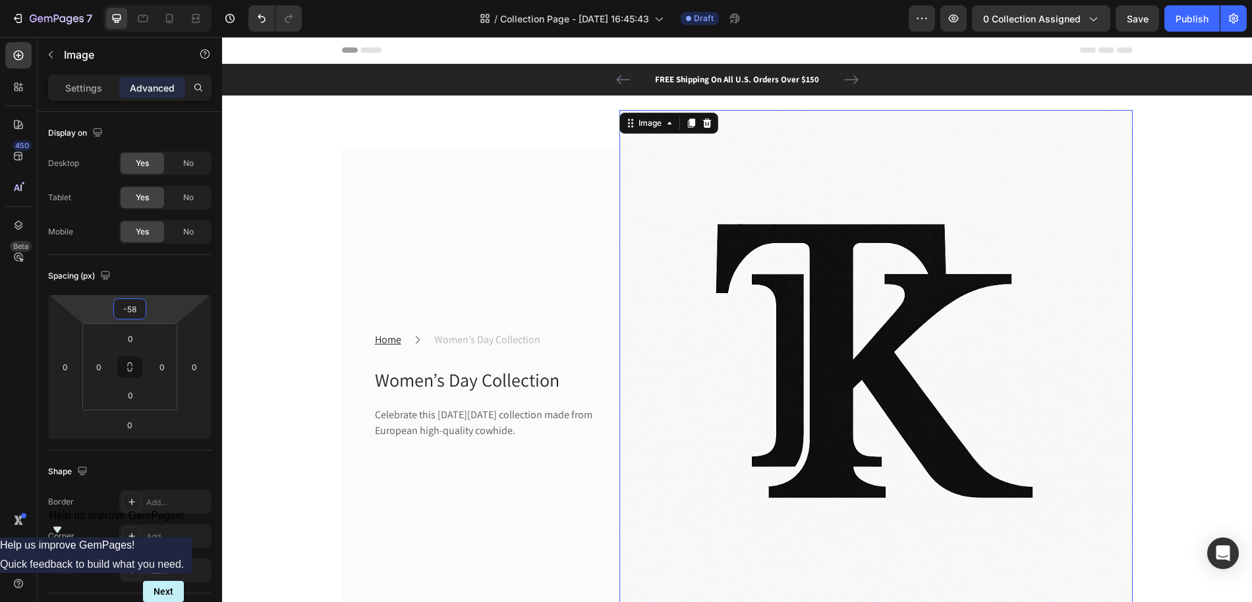
drag, startPoint x: 153, startPoint y: 303, endPoint x: 153, endPoint y: 322, distance: 19.1
click at [153, 0] on html "7 Version history / Collection Page - [DATE] 16:45:43 Draft Preview 0 collectio…" at bounding box center [626, 0] width 1252 height 0
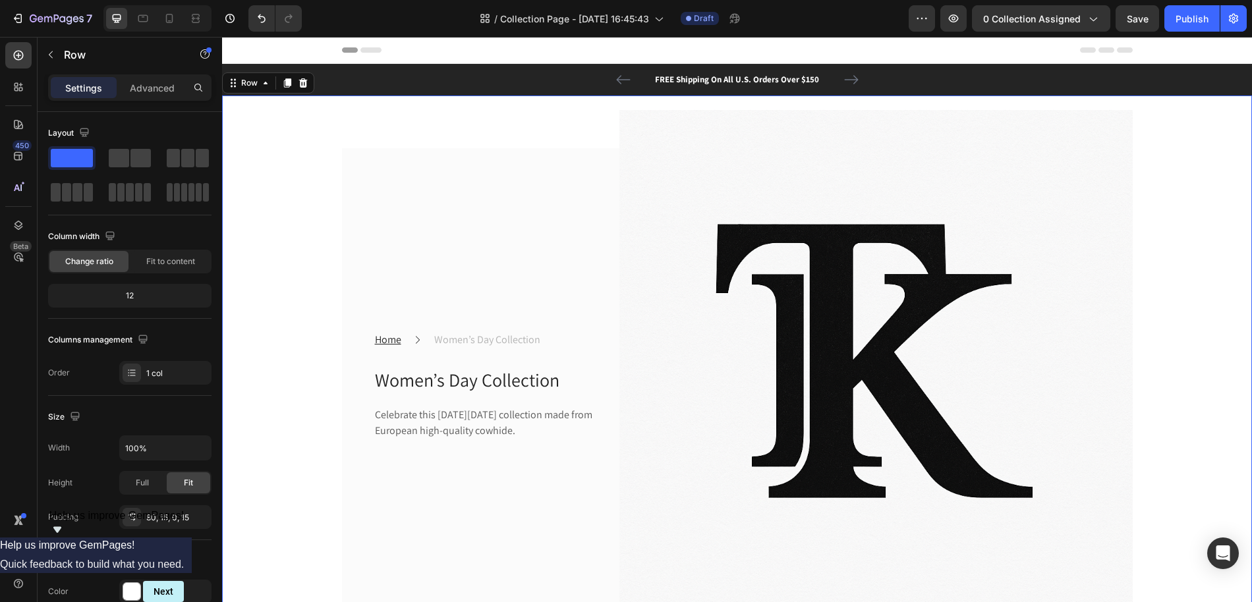
click at [1133, 160] on div "Home Text block Icon Women’s Day Collection Text block Row Women’s Day Collecti…" at bounding box center [737, 385] width 1010 height 475
click at [655, 152] on img at bounding box center [875, 366] width 513 height 513
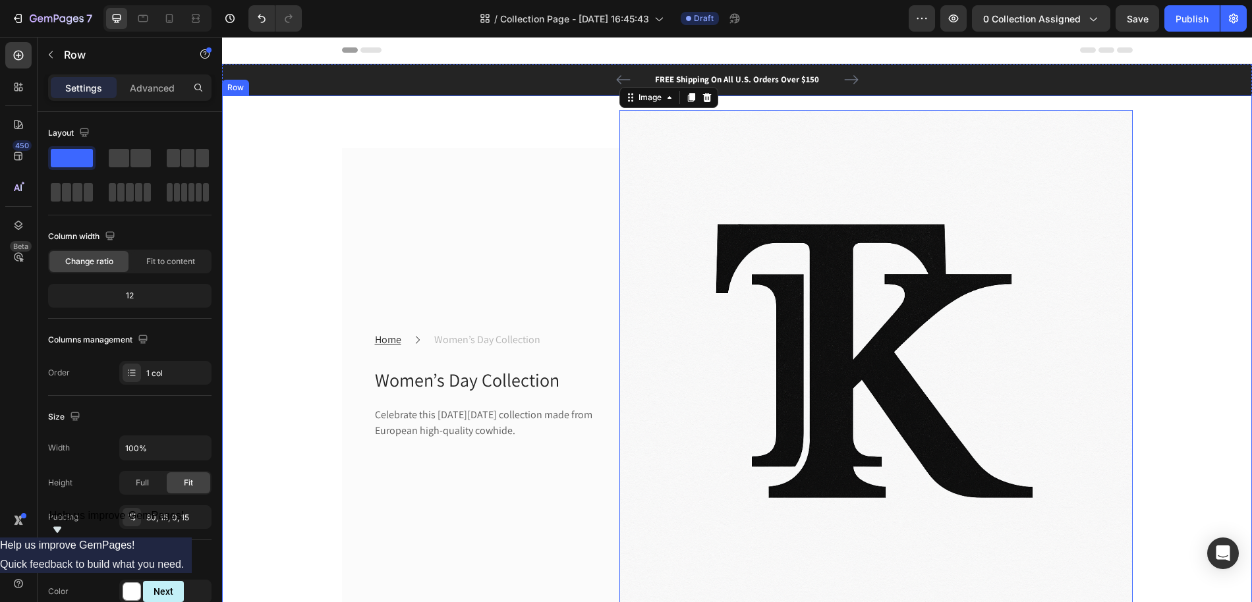
click at [319, 156] on div "Home Text block Icon Women’s Day Collection Text block Row Women’s Day Collecti…" at bounding box center [737, 385] width 1010 height 475
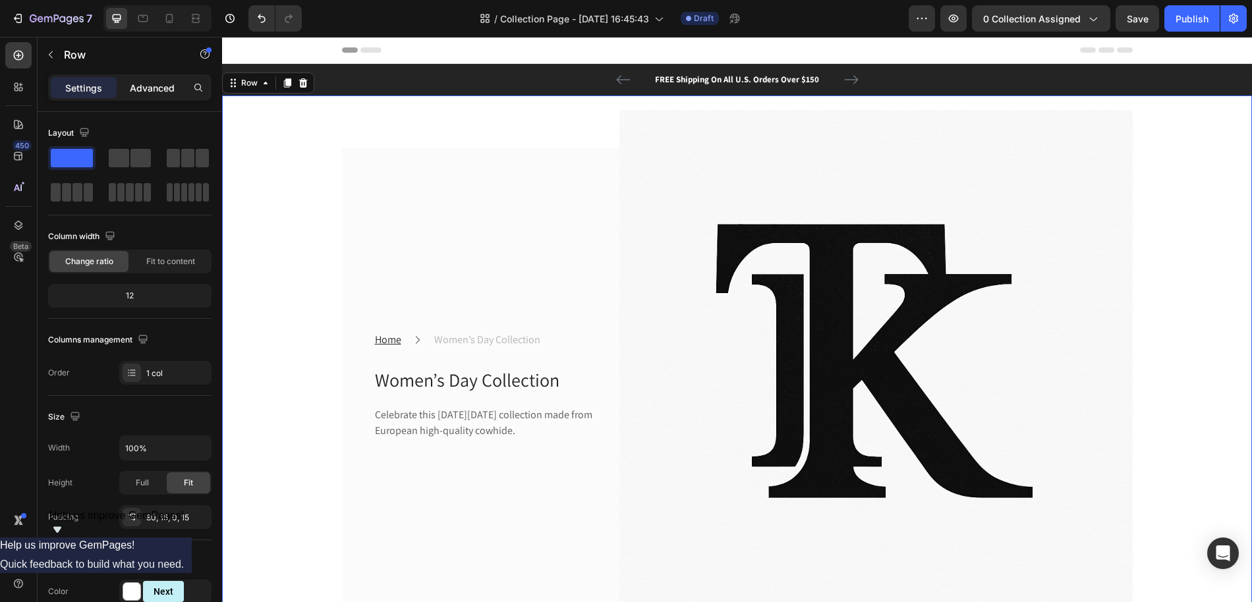
click at [151, 80] on div "Advanced" at bounding box center [152, 87] width 66 height 21
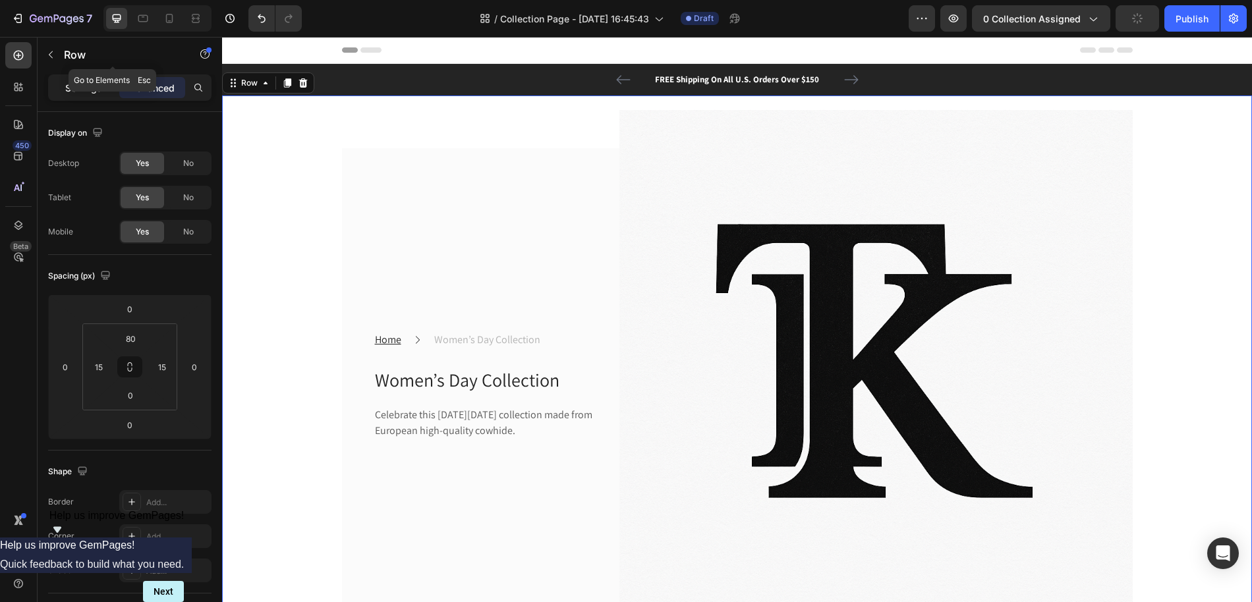
click at [86, 82] on p "Settings" at bounding box center [83, 88] width 37 height 14
